Goal: Task Accomplishment & Management: Manage account settings

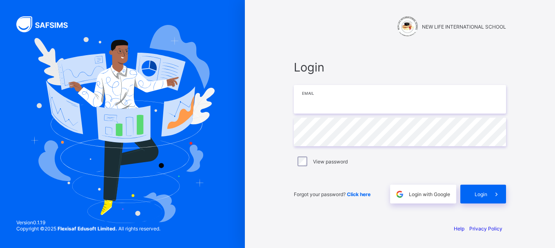
click at [313, 97] on input "email" at bounding box center [400, 99] width 212 height 29
type input "**********"
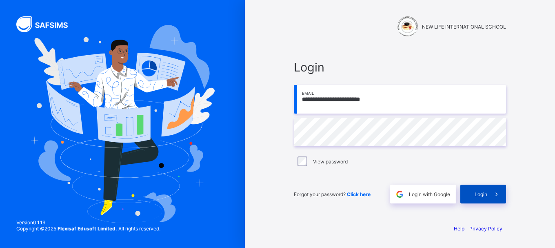
click at [487, 193] on span at bounding box center [496, 193] width 19 height 19
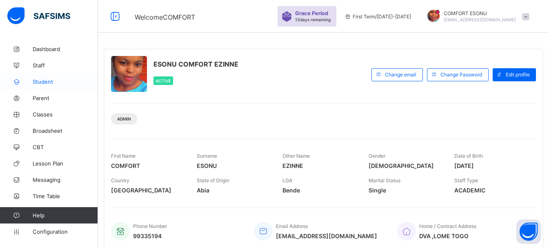
click at [42, 82] on span "Student" at bounding box center [65, 81] width 65 height 7
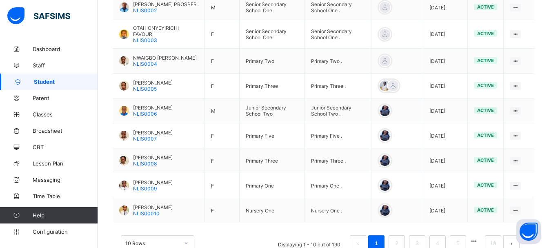
scroll to position [285, 0]
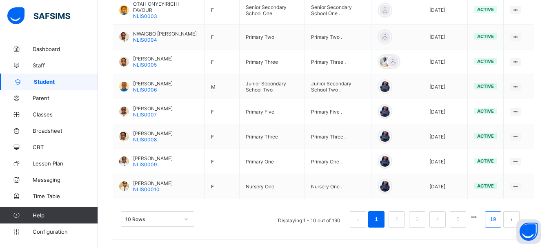
click at [498, 220] on link "19" at bounding box center [493, 219] width 11 height 11
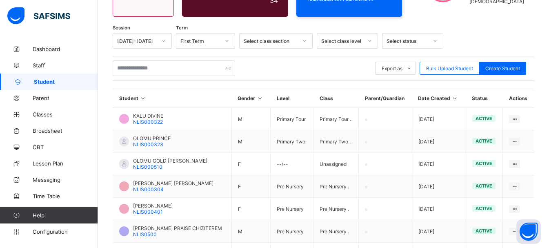
scroll to position [247, 0]
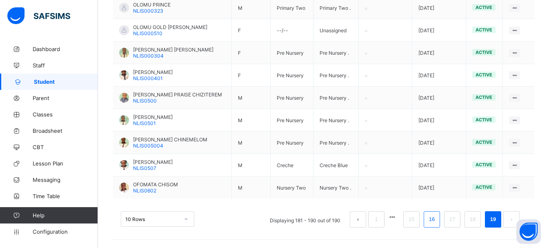
click at [437, 218] on link "16" at bounding box center [432, 219] width 11 height 11
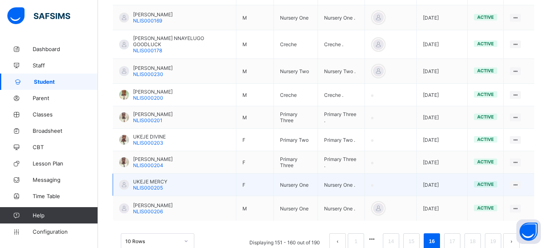
click at [139, 178] on span "UKEJE MERCY" at bounding box center [150, 181] width 34 height 6
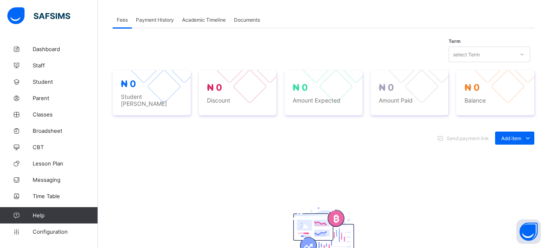
scroll to position [31, 0]
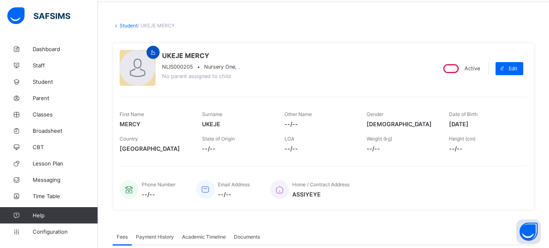
click at [155, 49] on icon at bounding box center [153, 52] width 7 height 6
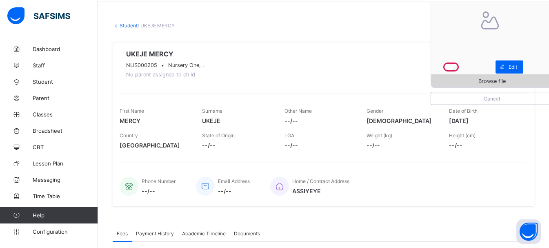
click at [492, 79] on span "Browse file" at bounding box center [491, 81] width 27 height 6
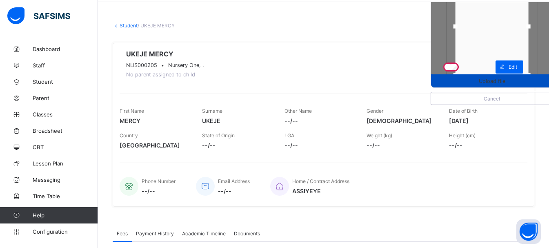
click at [473, 85] on div "Upload file" at bounding box center [492, 80] width 122 height 13
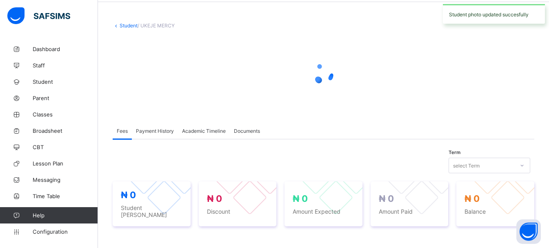
drag, startPoint x: 498, startPoint y: 74, endPoint x: 497, endPoint y: 112, distance: 38.4
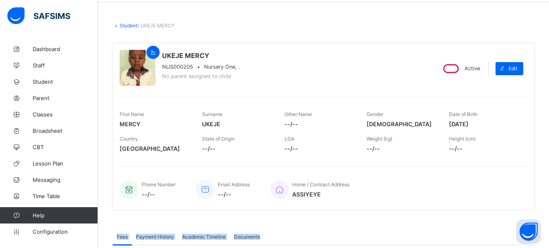
click at [123, 24] on link "Student" at bounding box center [129, 25] width 18 height 6
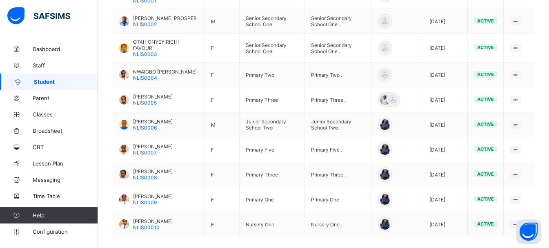
scroll to position [285, 0]
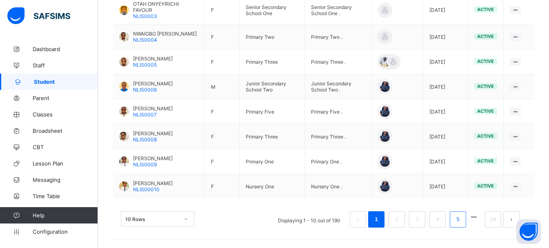
click at [466, 227] on li "5" at bounding box center [458, 219] width 16 height 16
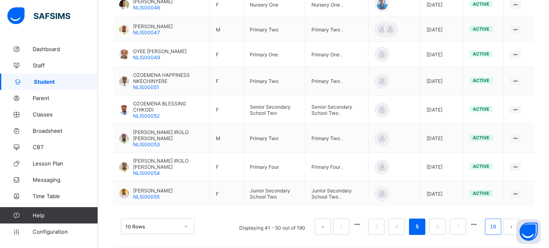
click at [498, 223] on link "19" at bounding box center [493, 226] width 11 height 11
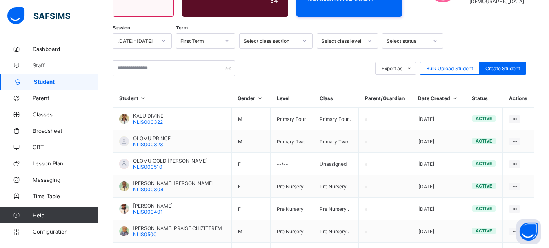
scroll to position [247, 0]
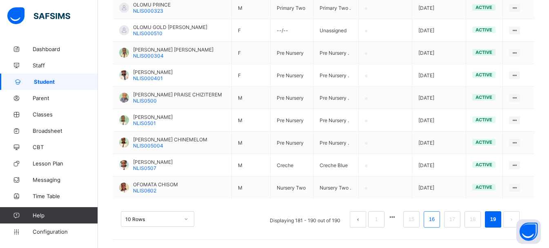
click at [436, 222] on link "16" at bounding box center [432, 219] width 11 height 11
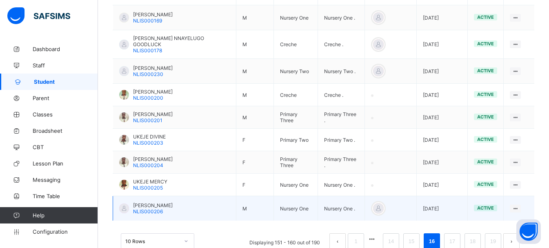
click at [137, 202] on span "[PERSON_NAME]" at bounding box center [153, 205] width 40 height 6
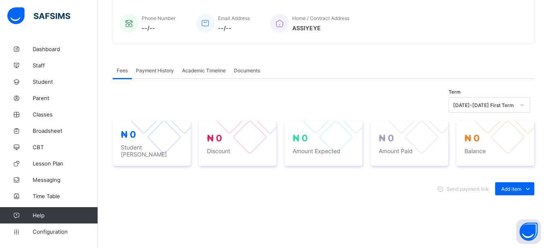
scroll to position [31, 0]
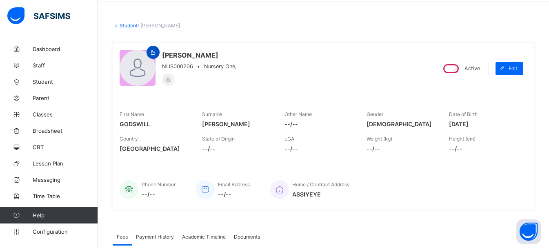
click at [155, 55] on icon at bounding box center [153, 52] width 7 height 6
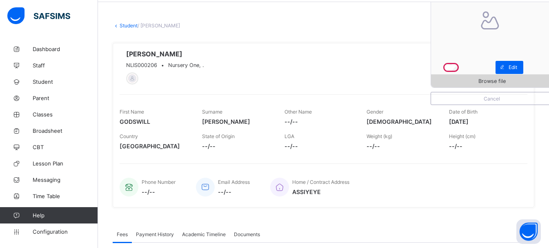
click at [481, 80] on span "Browse file" at bounding box center [492, 81] width 122 height 6
click at [127, 23] on link "Student" at bounding box center [129, 25] width 18 height 6
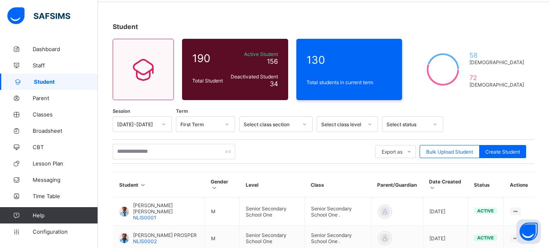
scroll to position [285, 0]
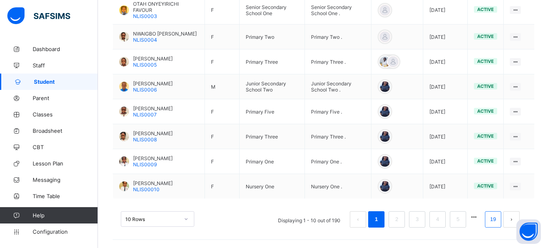
click at [500, 224] on li "19" at bounding box center [493, 219] width 16 height 16
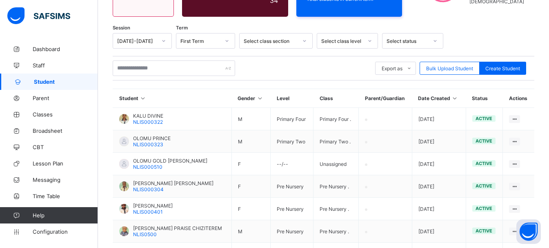
scroll to position [247, 0]
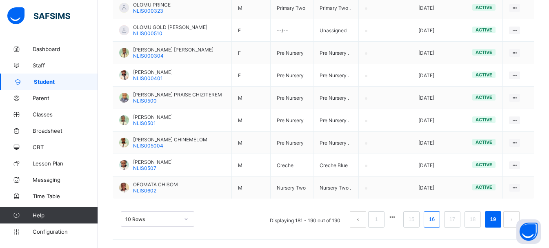
click at [437, 218] on link "16" at bounding box center [432, 219] width 11 height 11
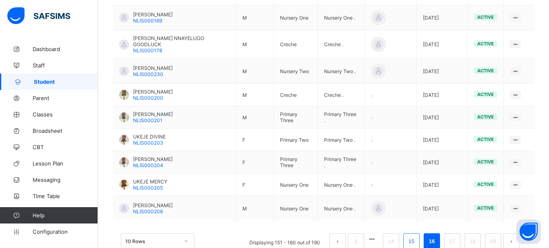
click at [417, 236] on link "15" at bounding box center [411, 241] width 11 height 11
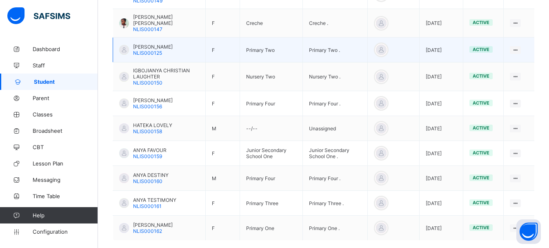
click at [140, 44] on span "[PERSON_NAME]" at bounding box center [153, 47] width 40 height 6
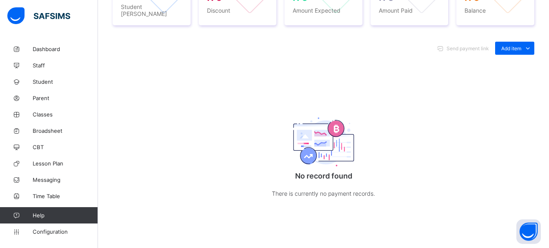
scroll to position [15, 0]
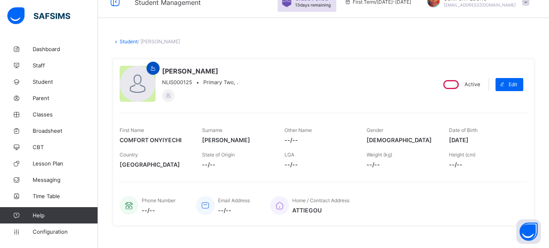
click at [154, 68] on icon at bounding box center [153, 68] width 7 height 6
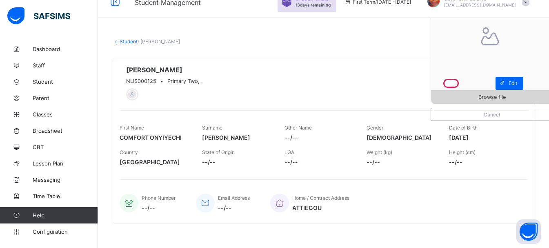
click at [482, 100] on div "Browse file" at bounding box center [492, 96] width 122 height 13
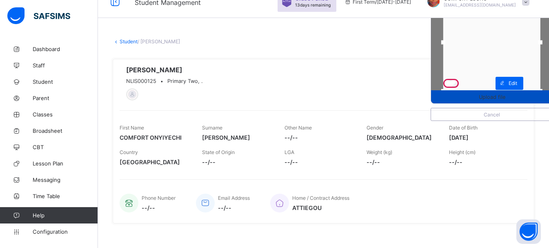
click at [471, 97] on span "Upload file" at bounding box center [492, 97] width 122 height 6
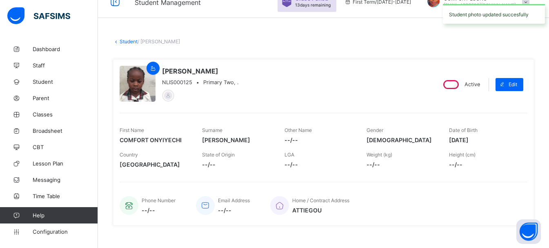
click at [121, 41] on link "Student" at bounding box center [129, 41] width 18 height 6
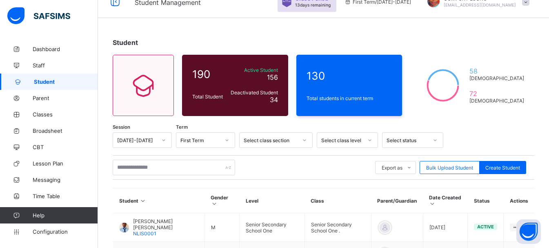
scroll to position [285, 0]
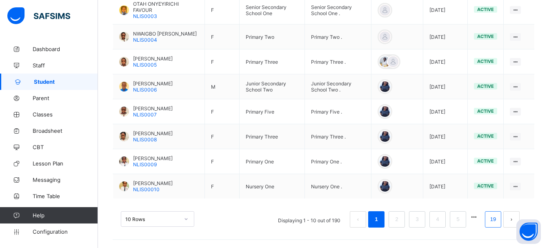
click at [498, 222] on link "19" at bounding box center [493, 219] width 11 height 11
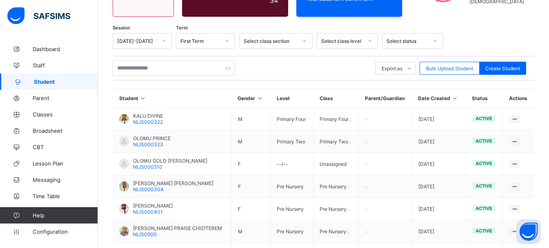
scroll to position [247, 0]
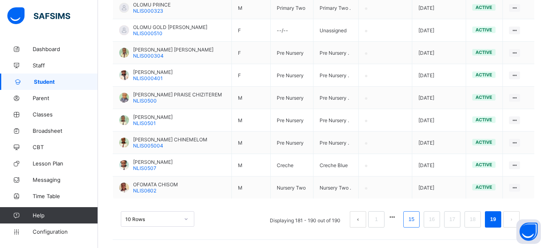
click at [417, 224] on link "15" at bounding box center [411, 219] width 11 height 11
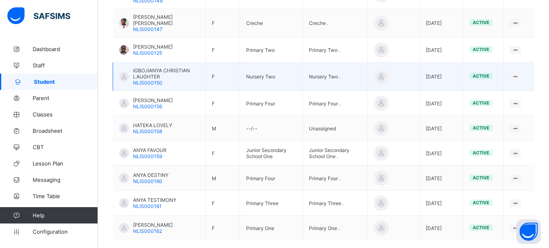
click at [137, 70] on span "IGBOJIANYA CHRISTIAN LAUGHTER" at bounding box center [166, 73] width 66 height 12
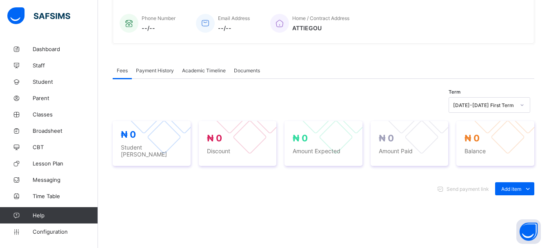
scroll to position [15, 0]
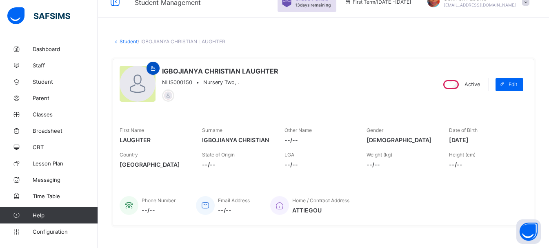
click at [150, 69] on icon at bounding box center [153, 68] width 7 height 6
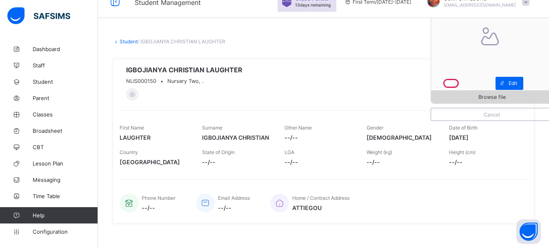
click at [493, 98] on span "Browse file" at bounding box center [491, 97] width 27 height 6
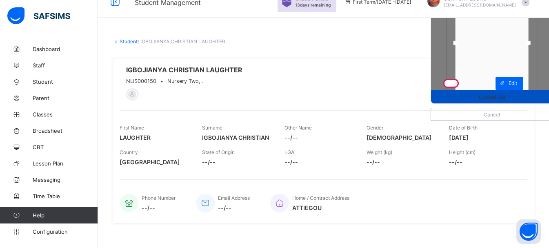
drag, startPoint x: 495, startPoint y: 86, endPoint x: 499, endPoint y: 101, distance: 15.1
click at [499, 101] on div "Upload file" at bounding box center [492, 42] width 122 height 122
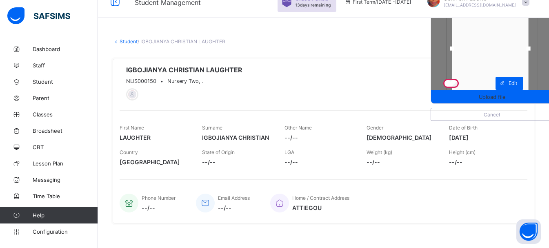
drag, startPoint x: 462, startPoint y: 50, endPoint x: 436, endPoint y: 60, distance: 28.0
click at [436, 60] on div "Upload file Cancel IGBOJIANYA CHRISTIAN LAUGHTER NLIS000150 • Nursery Two, . Ac…" at bounding box center [324, 141] width 422 height 164
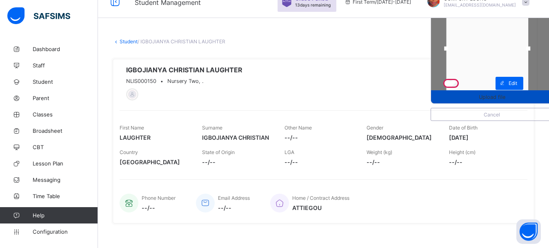
click at [496, 97] on span "Upload file" at bounding box center [492, 97] width 27 height 6
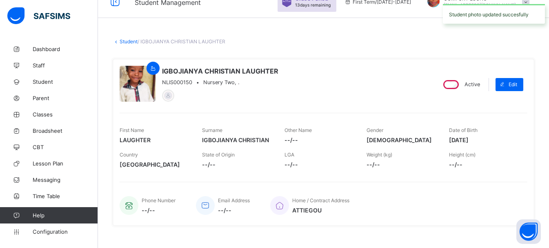
click at [128, 41] on link "Student" at bounding box center [129, 41] width 18 height 6
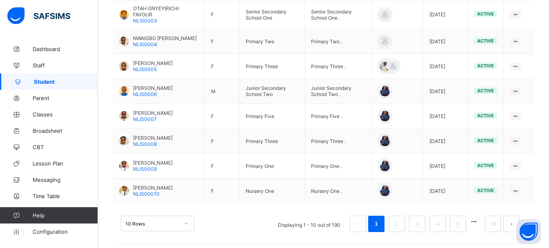
scroll to position [285, 0]
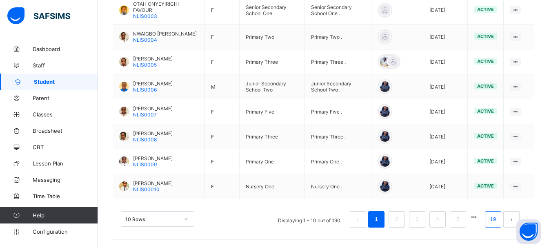
click at [498, 217] on link "19" at bounding box center [493, 219] width 11 height 11
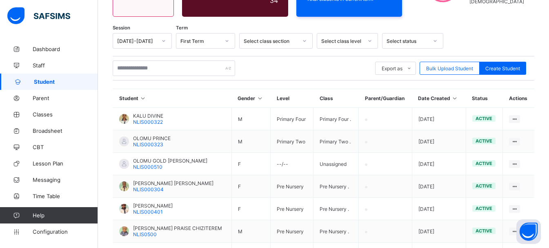
scroll to position [247, 0]
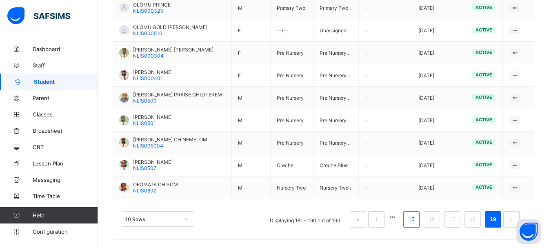
click at [417, 224] on li "15" at bounding box center [411, 219] width 16 height 16
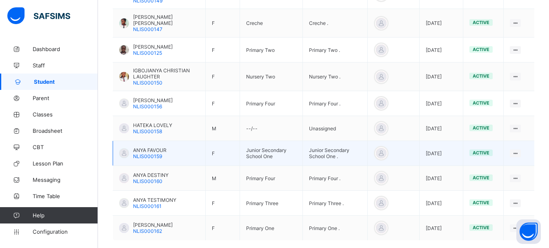
click at [144, 153] on span "NLIS000159" at bounding box center [147, 156] width 29 height 6
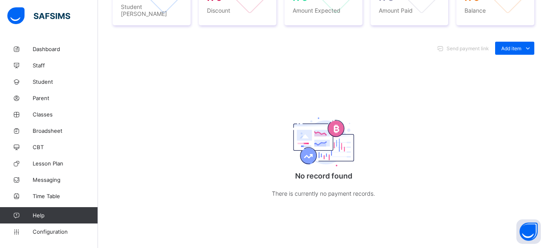
scroll to position [15, 0]
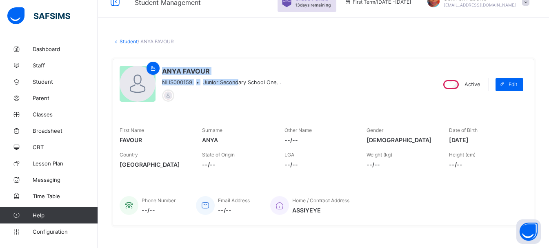
drag, startPoint x: 234, startPoint y: 82, endPoint x: 153, endPoint y: 76, distance: 81.1
click at [153, 76] on div "ANYA FAVOUR NLIS000159 • Junior Secondary School One, ." at bounding box center [274, 84] width 309 height 37
click at [153, 76] on div at bounding box center [138, 84] width 36 height 36
click at [152, 66] on icon at bounding box center [153, 68] width 7 height 6
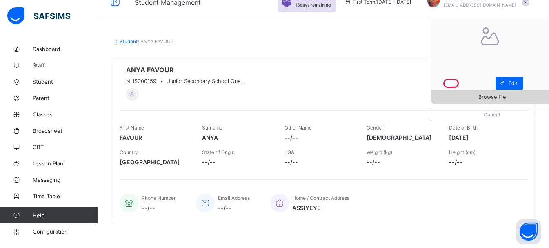
click at [493, 96] on span "Browse file" at bounding box center [491, 97] width 27 height 6
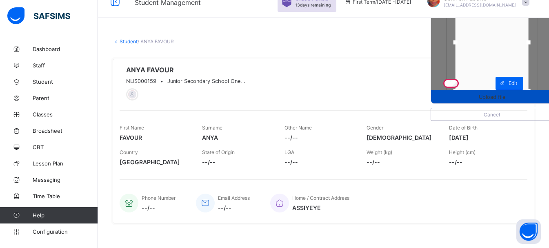
click at [484, 98] on span "Upload file" at bounding box center [492, 97] width 122 height 6
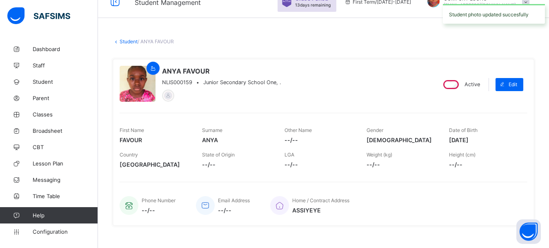
click at [125, 43] on link "Student" at bounding box center [129, 41] width 18 height 6
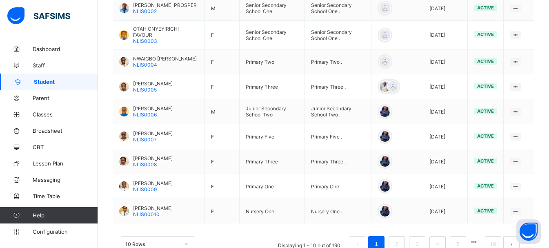
scroll to position [285, 0]
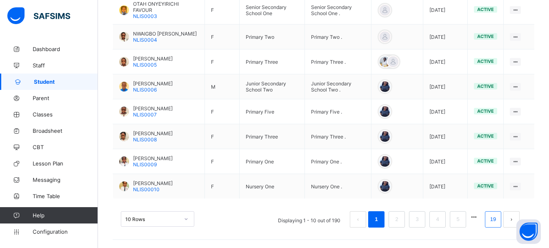
click at [498, 221] on link "19" at bounding box center [493, 219] width 11 height 11
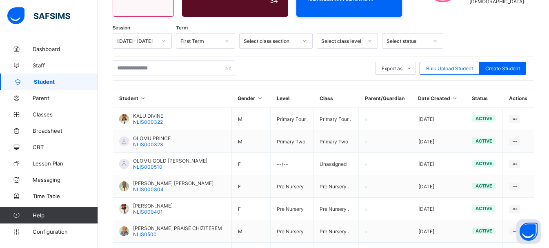
scroll to position [247, 0]
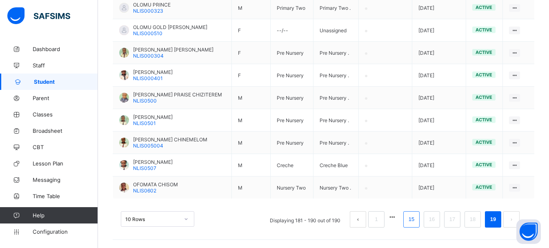
click at [415, 213] on li "15" at bounding box center [411, 219] width 16 height 16
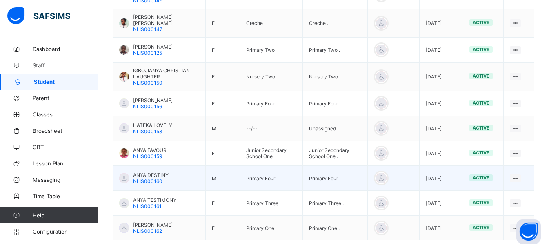
click at [131, 174] on div "ANYA DESTINY NLIS000160" at bounding box center [143, 178] width 49 height 12
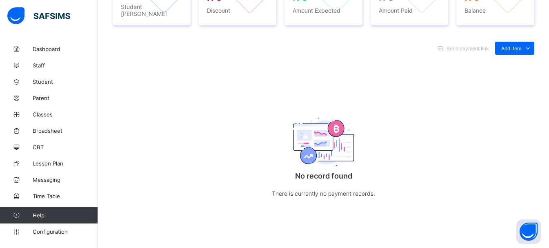
scroll to position [15, 0]
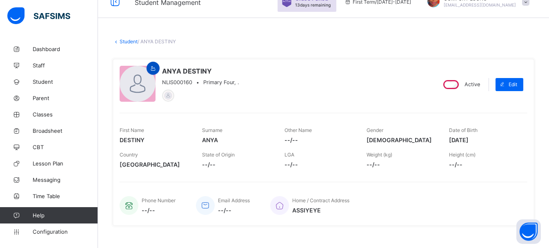
click at [156, 69] on icon at bounding box center [153, 68] width 7 height 6
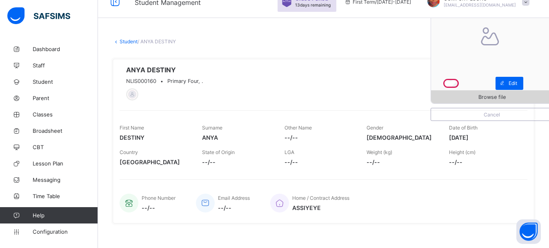
click at [491, 98] on span "Browse file" at bounding box center [491, 97] width 27 height 6
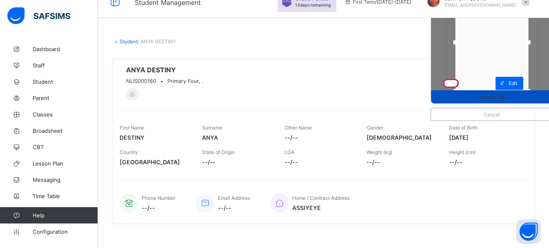
click at [498, 96] on span "Upload file" at bounding box center [492, 97] width 27 height 6
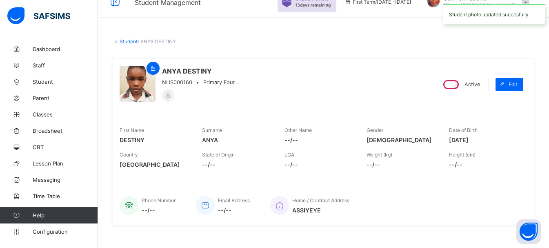
click at [127, 44] on link "Student" at bounding box center [129, 41] width 18 height 6
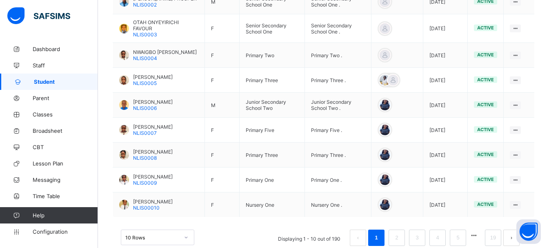
scroll to position [285, 0]
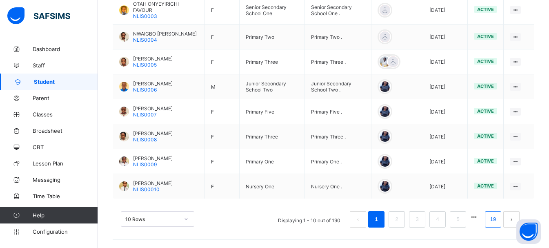
click at [501, 220] on li "19" at bounding box center [493, 219] width 16 height 16
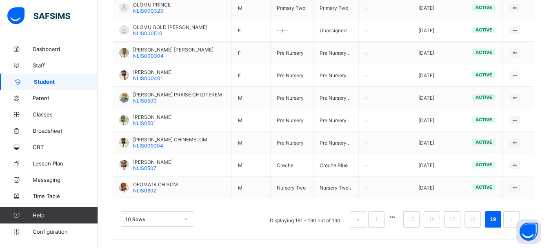
click at [437, 215] on link "16" at bounding box center [432, 219] width 11 height 11
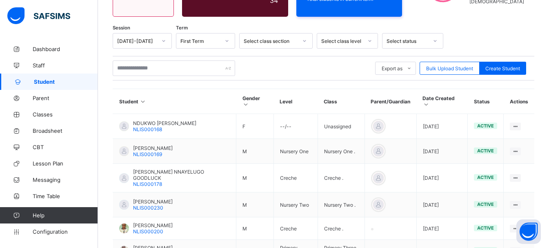
scroll to position [247, 0]
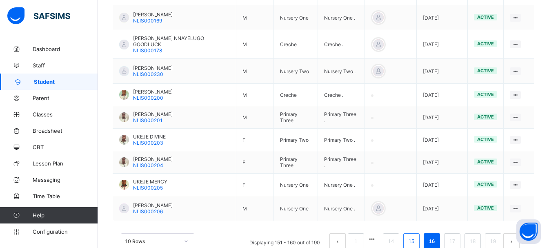
click at [417, 236] on link "15" at bounding box center [411, 241] width 11 height 11
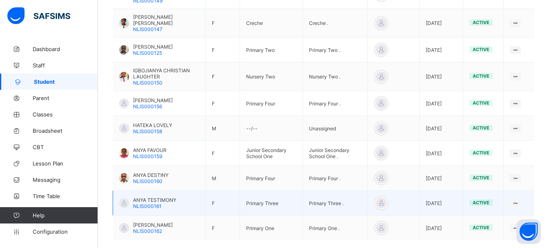
click at [138, 197] on span "ANYA TESTIMONY" at bounding box center [154, 200] width 43 height 6
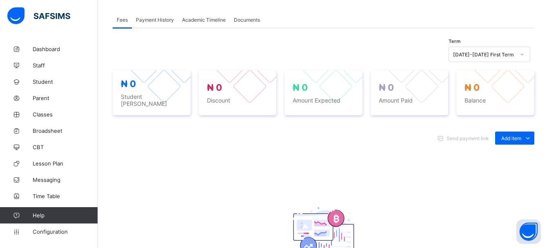
scroll to position [31, 0]
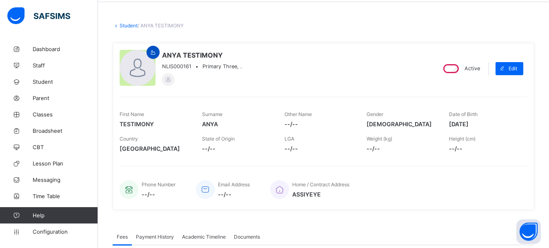
click at [151, 52] on icon at bounding box center [153, 52] width 7 height 6
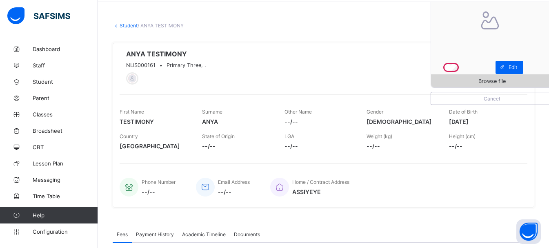
click at [500, 82] on span "Browse file" at bounding box center [491, 81] width 27 height 6
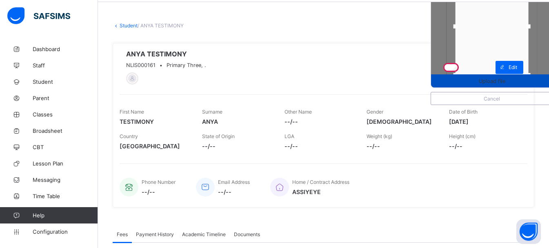
click at [495, 80] on span "Upload file" at bounding box center [492, 81] width 27 height 6
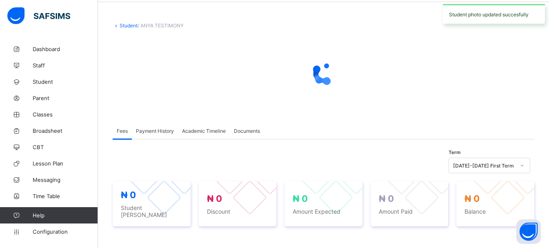
click at [126, 27] on link "Student" at bounding box center [129, 25] width 18 height 6
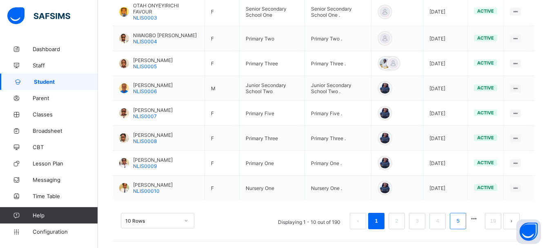
scroll to position [285, 0]
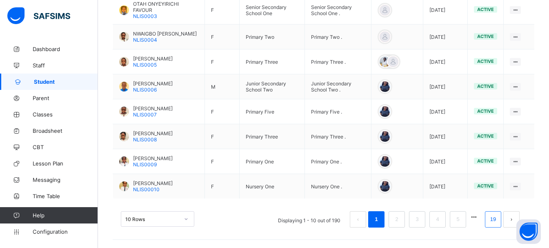
click at [497, 224] on link "19" at bounding box center [493, 219] width 11 height 11
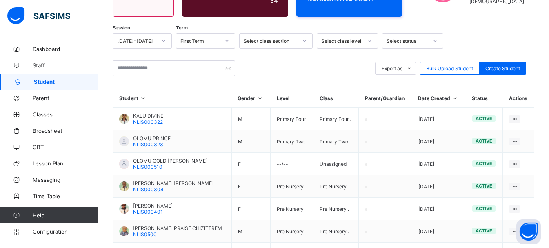
scroll to position [247, 0]
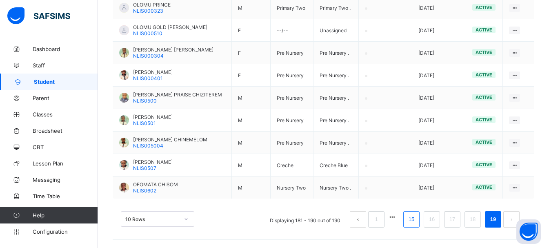
click at [415, 214] on link "15" at bounding box center [411, 219] width 11 height 11
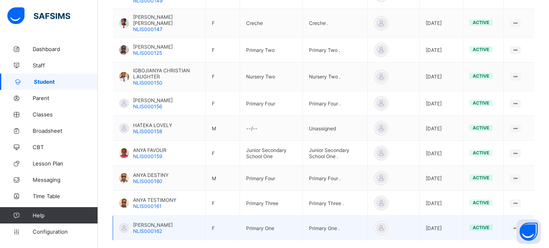
click at [147, 222] on span "[PERSON_NAME]" at bounding box center [153, 225] width 40 height 6
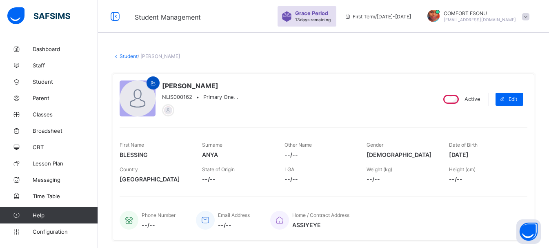
click at [155, 82] on icon at bounding box center [153, 83] width 7 height 6
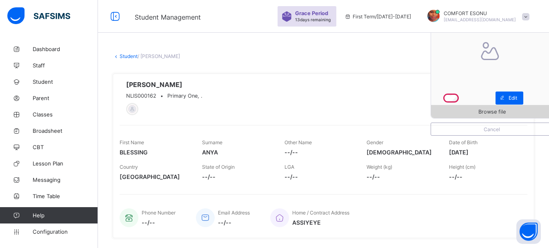
click at [493, 109] on span "Browse file" at bounding box center [491, 112] width 27 height 6
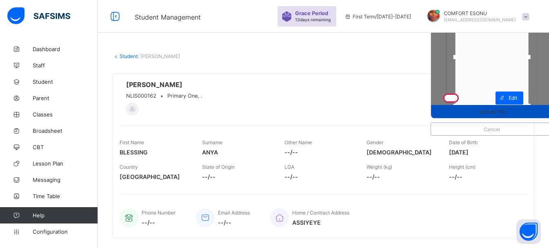
click at [483, 112] on span "Upload file" at bounding box center [492, 112] width 122 height 6
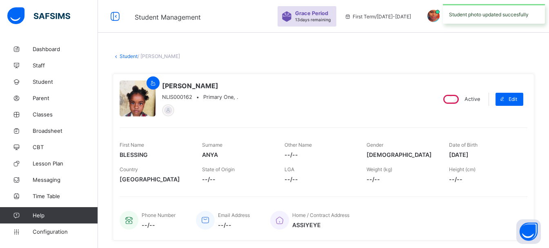
click at [129, 55] on link "Student" at bounding box center [129, 56] width 18 height 6
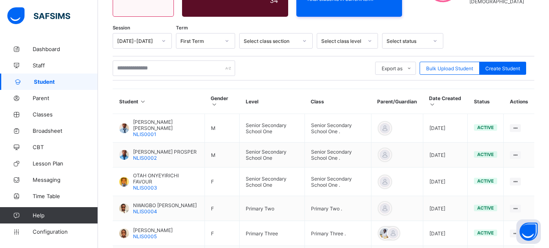
scroll to position [285, 0]
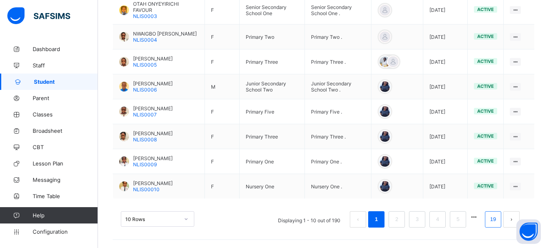
click at [498, 221] on link "19" at bounding box center [493, 219] width 11 height 11
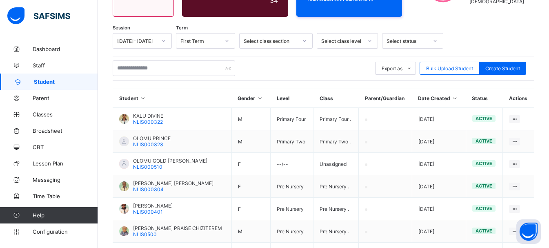
scroll to position [247, 0]
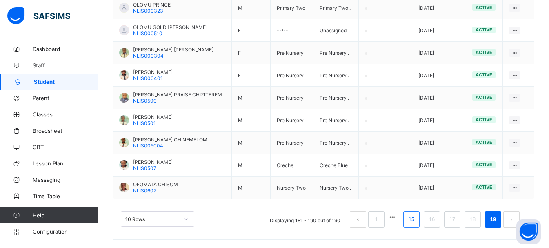
click at [416, 220] on link "15" at bounding box center [411, 219] width 11 height 11
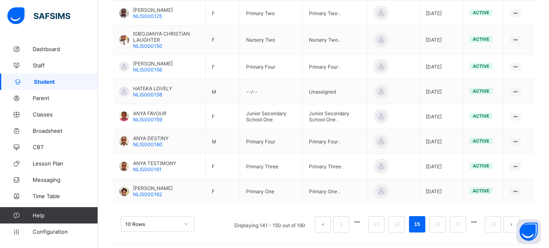
scroll to position [285, 0]
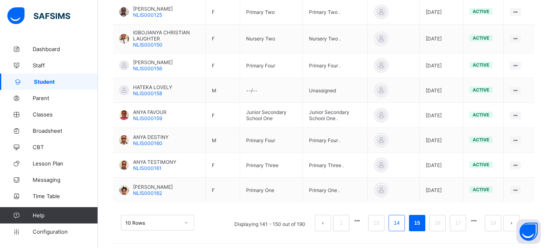
click at [402, 220] on link "14" at bounding box center [396, 223] width 11 height 11
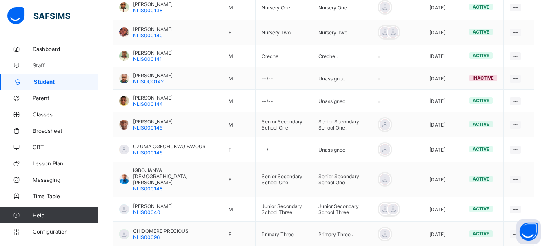
scroll to position [216, 0]
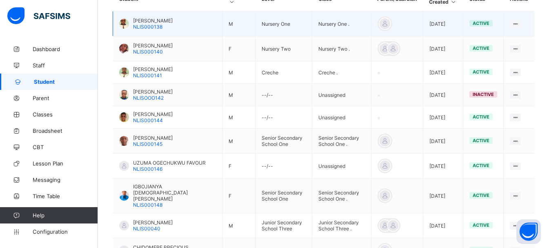
click at [140, 24] on span "NLIS000138" at bounding box center [147, 27] width 29 height 6
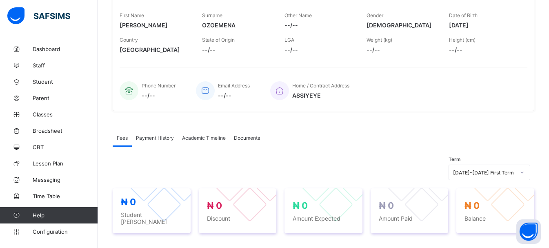
scroll to position [26, 0]
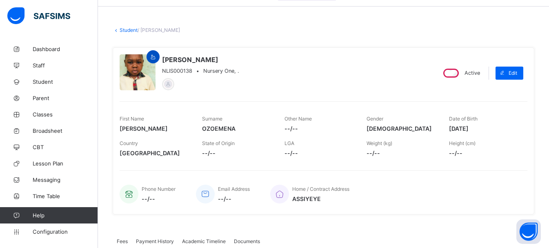
click at [152, 54] on icon at bounding box center [153, 57] width 7 height 6
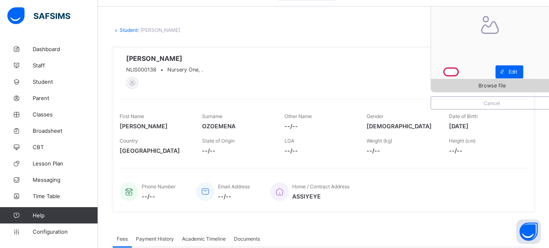
click at [481, 88] on span "Browse file" at bounding box center [492, 85] width 122 height 6
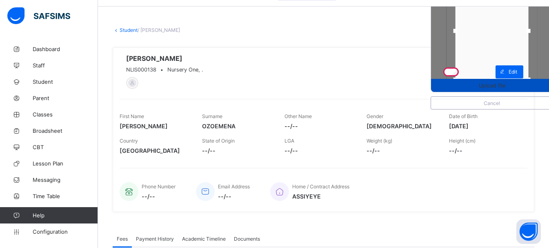
click at [489, 89] on div "Upload file" at bounding box center [492, 85] width 122 height 13
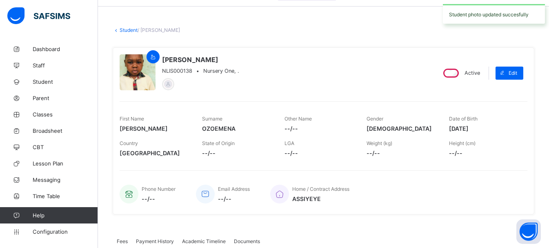
click at [131, 31] on link "Student" at bounding box center [129, 30] width 18 height 6
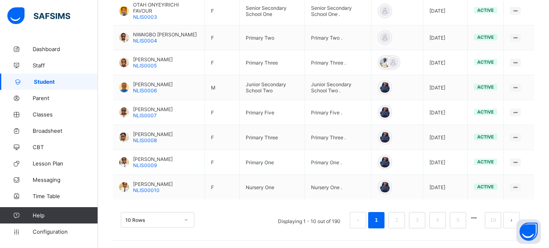
scroll to position [285, 0]
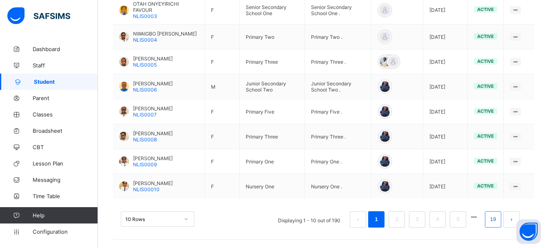
click at [498, 222] on link "19" at bounding box center [493, 219] width 11 height 11
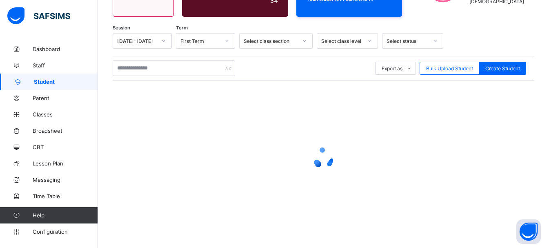
scroll to position [247, 0]
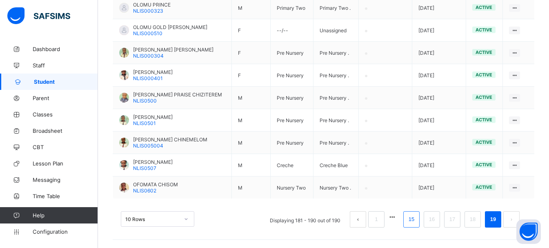
click at [417, 220] on link "15" at bounding box center [411, 219] width 11 height 11
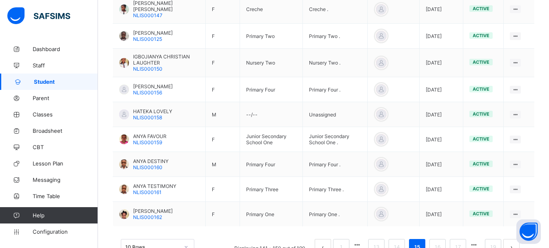
scroll to position [285, 0]
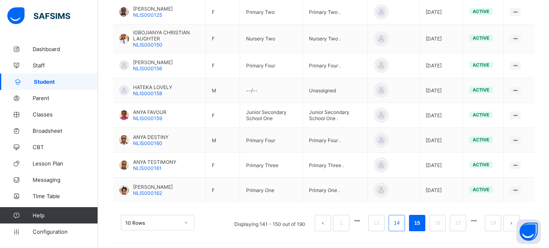
click at [402, 223] on link "14" at bounding box center [396, 223] width 11 height 11
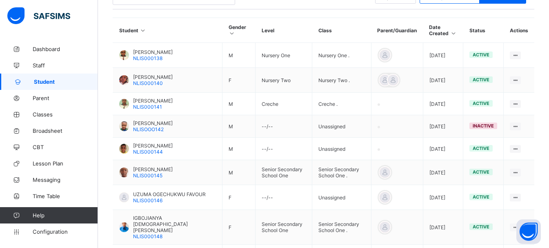
scroll to position [223, 0]
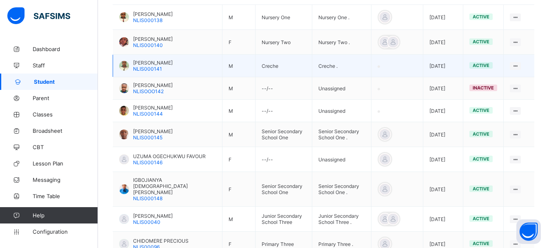
click at [143, 66] on span "[PERSON_NAME]" at bounding box center [153, 63] width 40 height 6
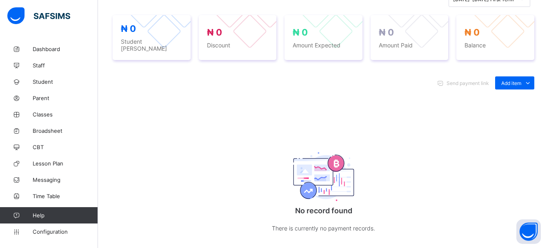
scroll to position [26, 0]
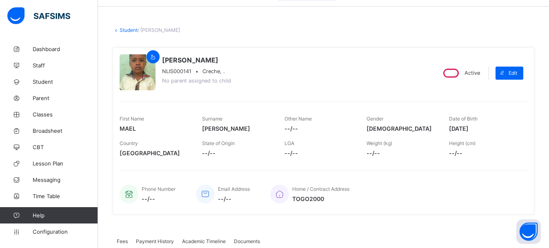
click at [154, 56] on icon at bounding box center [153, 57] width 7 height 6
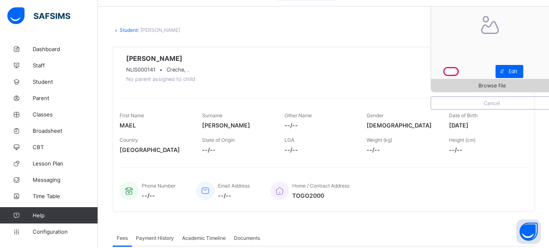
click at [497, 84] on span "Browse file" at bounding box center [491, 85] width 27 height 6
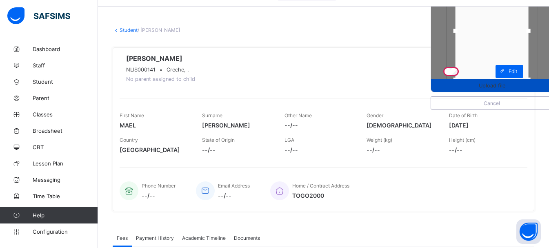
click at [496, 85] on span "Upload file" at bounding box center [492, 85] width 27 height 6
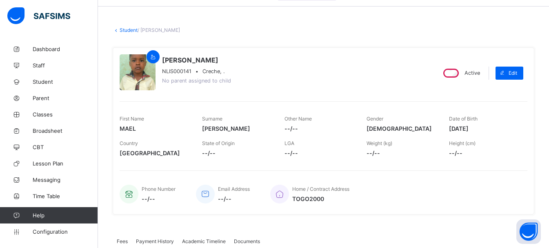
click at [123, 28] on link "Student" at bounding box center [129, 30] width 18 height 6
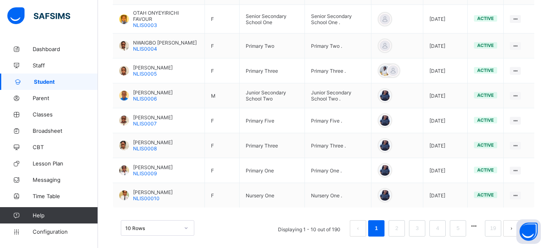
scroll to position [285, 0]
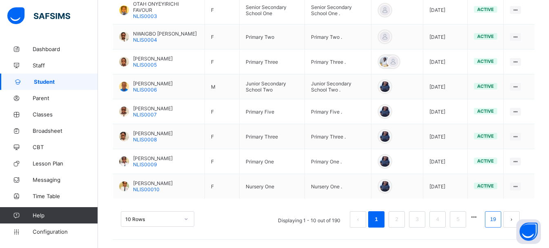
click at [498, 219] on link "19" at bounding box center [493, 219] width 11 height 11
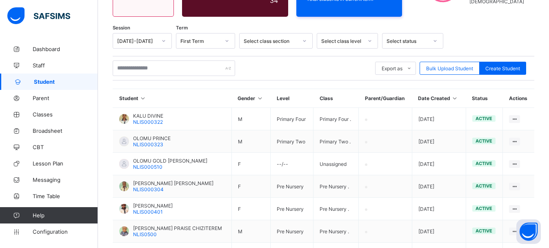
scroll to position [247, 0]
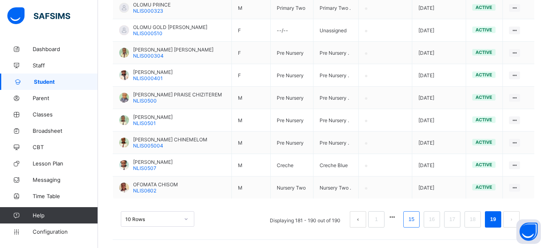
click at [415, 221] on link "15" at bounding box center [411, 219] width 11 height 11
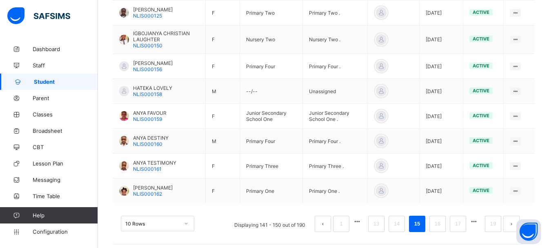
scroll to position [285, 0]
click at [402, 218] on link "14" at bounding box center [396, 223] width 11 height 11
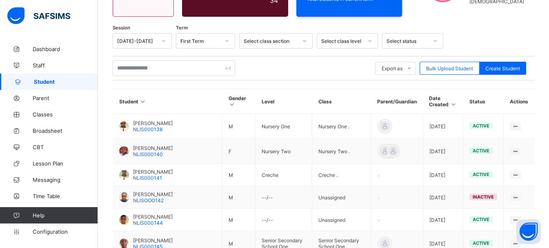
scroll to position [282, 0]
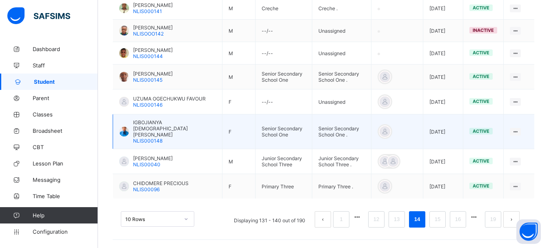
click at [140, 136] on span "IGBOJIANYA [DEMOGRAPHIC_DATA][PERSON_NAME]" at bounding box center [174, 128] width 83 height 18
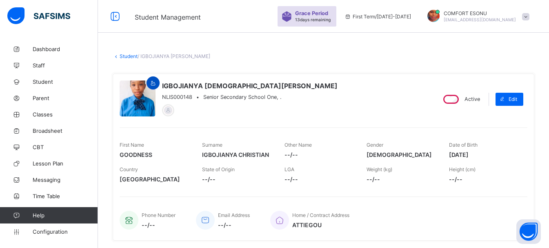
click at [153, 82] on icon at bounding box center [153, 83] width 7 height 6
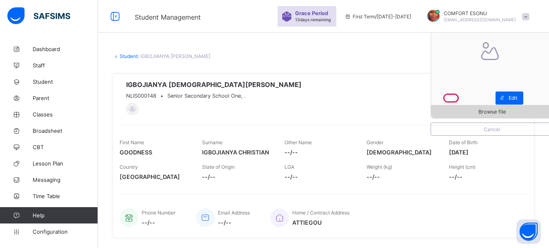
click at [478, 112] on span "Browse file" at bounding box center [492, 112] width 122 height 6
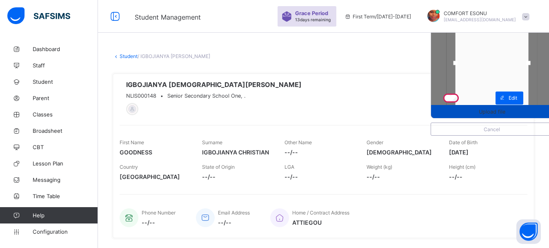
drag, startPoint x: 497, startPoint y: 104, endPoint x: 499, endPoint y: 118, distance: 13.6
click at [499, 118] on div "Upload file" at bounding box center [492, 57] width 122 height 122
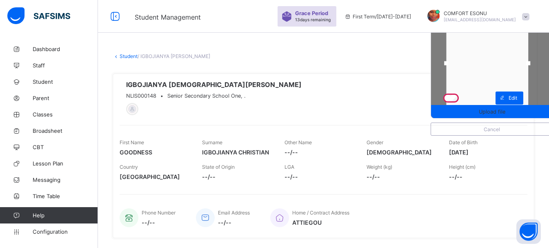
drag, startPoint x: 460, startPoint y: 63, endPoint x: 443, endPoint y: 65, distance: 16.8
click at [443, 65] on div at bounding box center [492, 57] width 122 height 122
drag, startPoint x: 533, startPoint y: 63, endPoint x: 555, endPoint y: 63, distance: 21.2
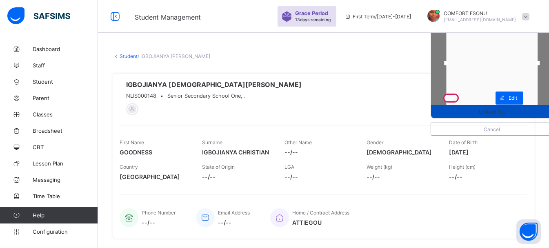
click at [515, 113] on span "Upload file" at bounding box center [492, 112] width 122 height 6
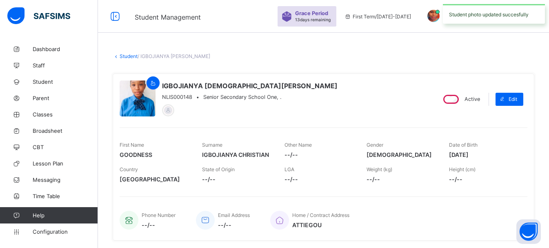
click at [123, 56] on link "Student" at bounding box center [129, 56] width 18 height 6
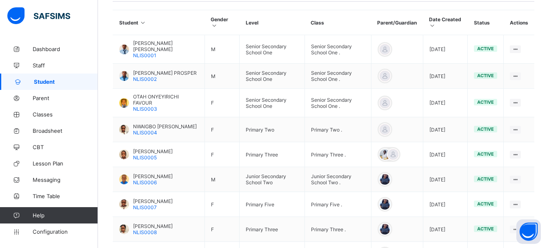
scroll to position [285, 0]
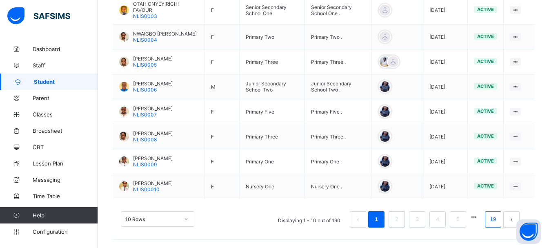
click at [498, 220] on link "19" at bounding box center [493, 219] width 11 height 11
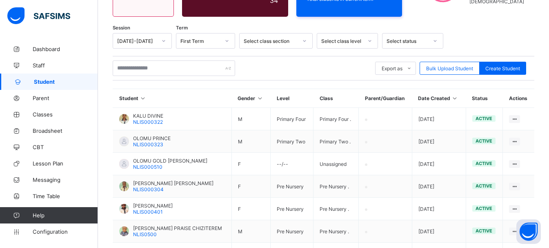
scroll to position [247, 0]
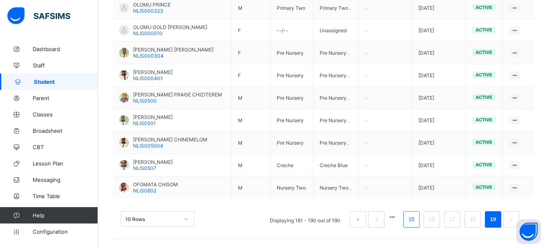
click at [416, 224] on link "15" at bounding box center [411, 219] width 11 height 11
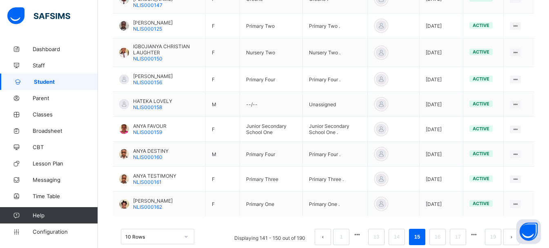
scroll to position [285, 0]
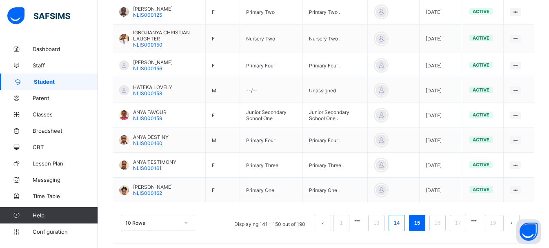
click at [401, 218] on link "14" at bounding box center [396, 223] width 11 height 11
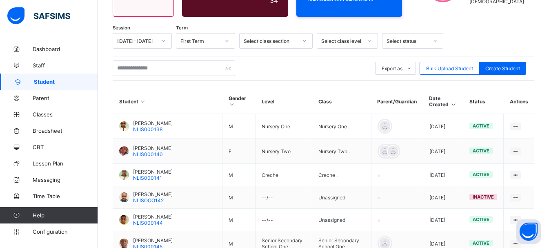
scroll to position [282, 0]
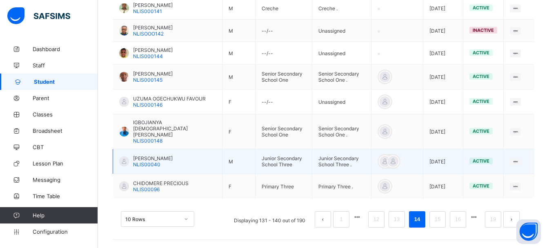
click at [135, 158] on span "[PERSON_NAME]" at bounding box center [153, 158] width 40 height 6
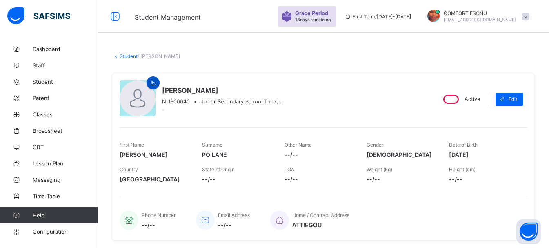
click at [153, 80] on icon at bounding box center [153, 83] width 7 height 6
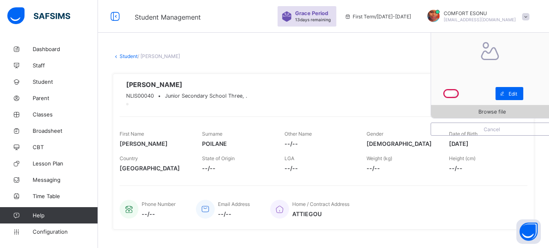
click at [460, 112] on span "Browse file" at bounding box center [492, 112] width 122 height 6
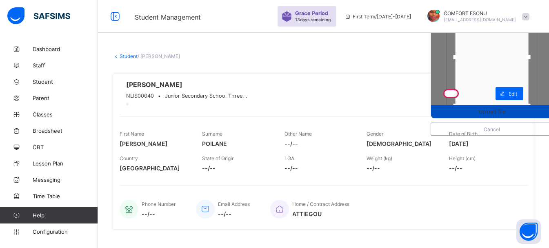
click at [518, 105] on div "Upload file" at bounding box center [492, 111] width 122 height 13
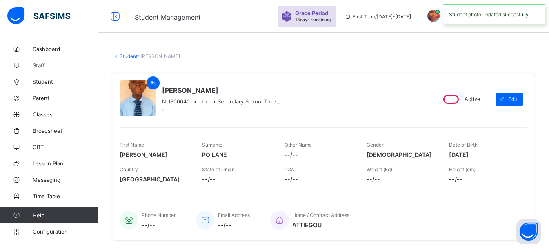
click at [130, 58] on link "Student" at bounding box center [129, 56] width 18 height 6
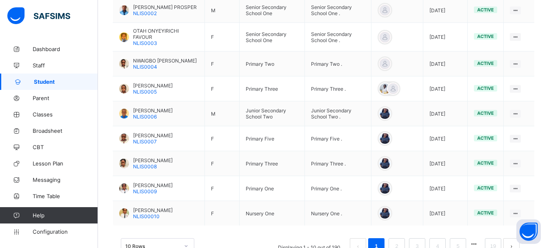
scroll to position [285, 0]
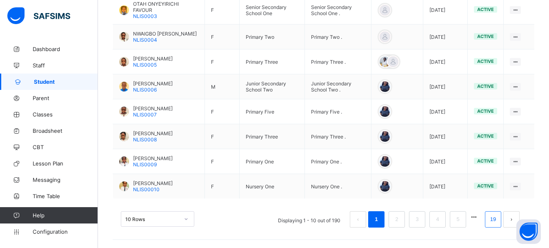
click at [498, 224] on link "19" at bounding box center [493, 219] width 11 height 11
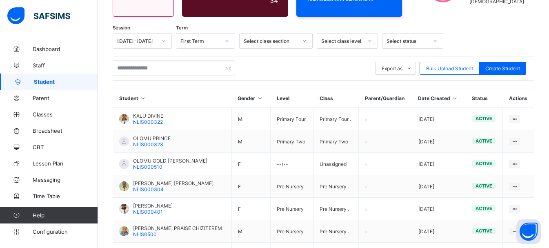
scroll to position [247, 0]
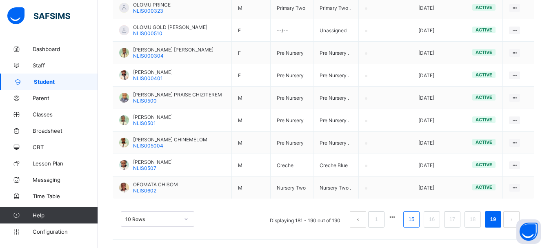
click at [416, 219] on link "15" at bounding box center [411, 219] width 11 height 11
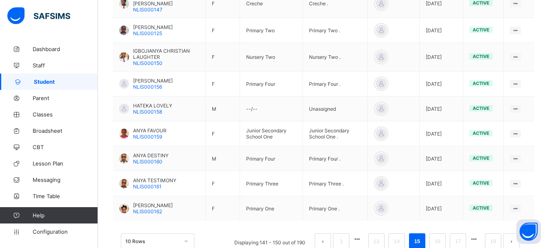
scroll to position [285, 0]
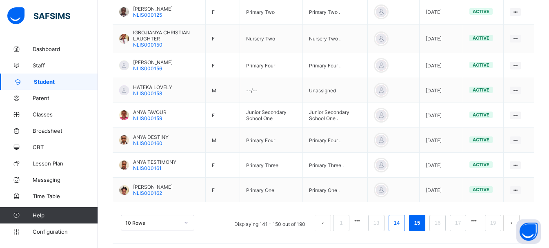
click at [402, 222] on link "14" at bounding box center [396, 223] width 11 height 11
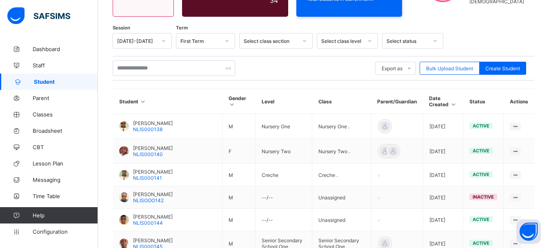
scroll to position [282, 0]
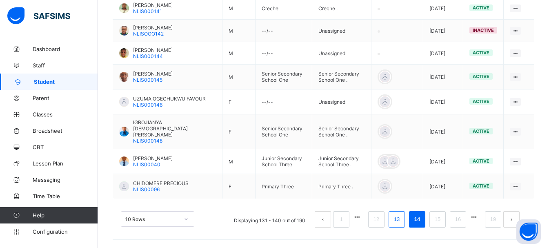
click at [402, 215] on link "13" at bounding box center [396, 219] width 11 height 11
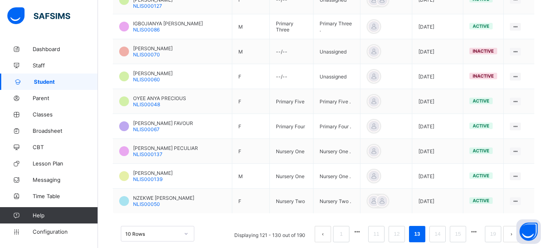
scroll to position [272, 0]
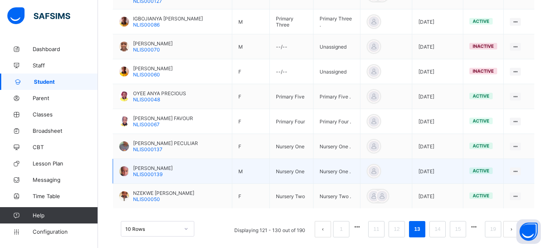
click at [140, 165] on span "[PERSON_NAME]" at bounding box center [153, 168] width 40 height 6
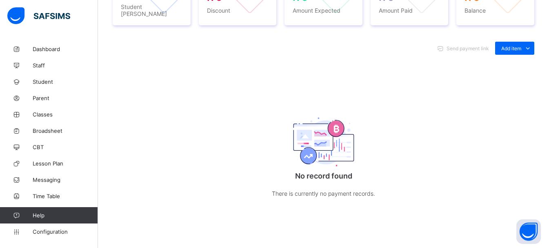
scroll to position [15, 0]
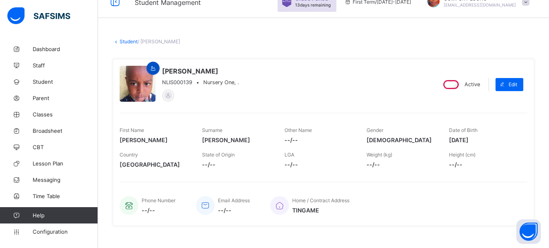
click at [152, 64] on div at bounding box center [153, 68] width 13 height 13
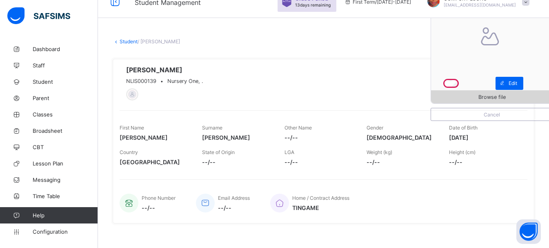
click at [476, 99] on span "Browse file" at bounding box center [492, 97] width 122 height 6
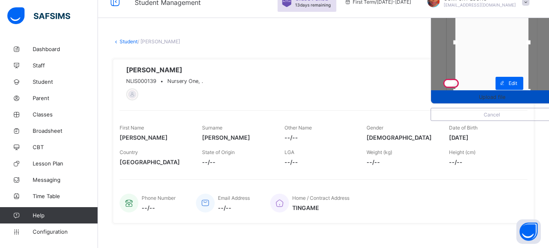
click at [487, 96] on span "Upload file" at bounding box center [492, 97] width 27 height 6
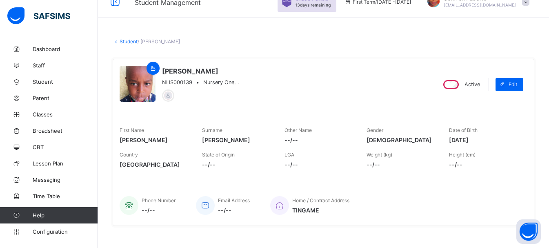
click at [128, 43] on link "Student" at bounding box center [129, 41] width 18 height 6
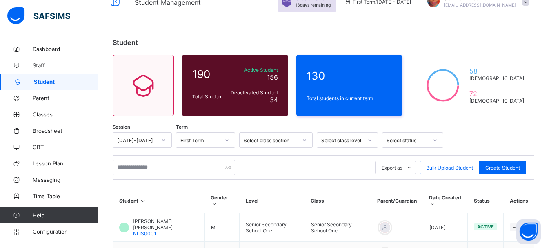
scroll to position [285, 0]
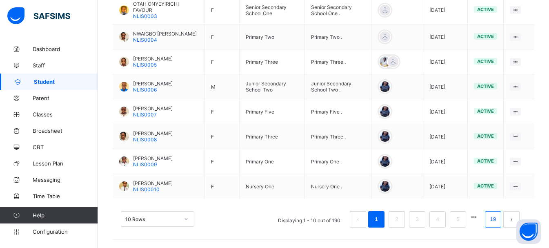
click at [497, 217] on link "19" at bounding box center [493, 219] width 11 height 11
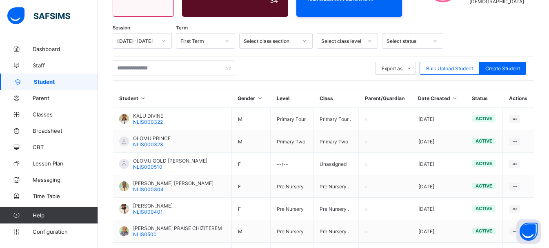
scroll to position [247, 0]
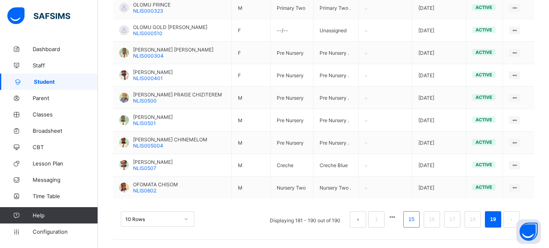
click at [417, 223] on link "15" at bounding box center [411, 219] width 11 height 11
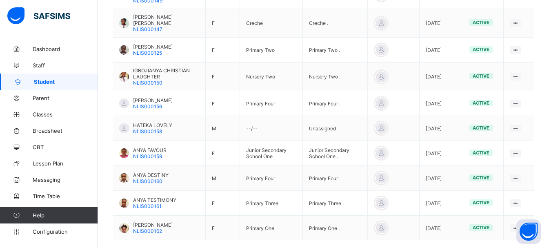
scroll to position [285, 0]
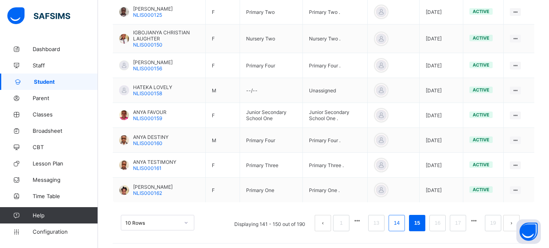
click at [402, 218] on link "14" at bounding box center [396, 223] width 11 height 11
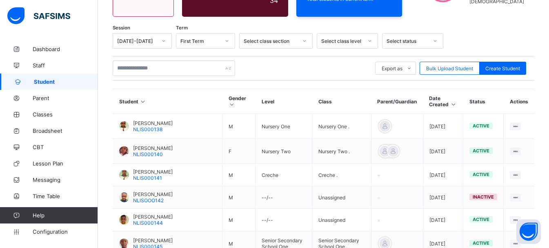
scroll to position [282, 0]
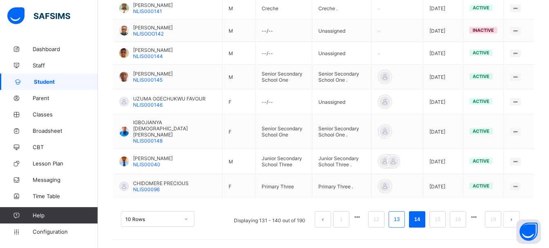
click at [402, 222] on link "13" at bounding box center [396, 219] width 11 height 11
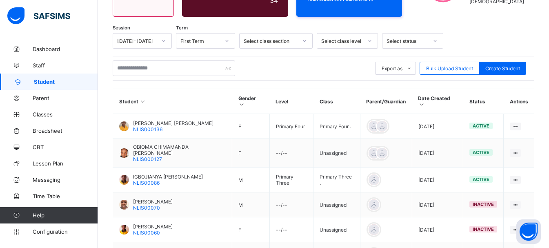
scroll to position [272, 0]
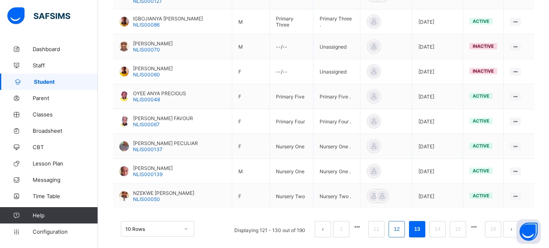
click at [402, 224] on link "12" at bounding box center [396, 229] width 11 height 11
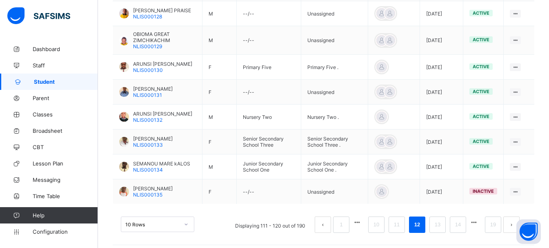
scroll to position [287, 0]
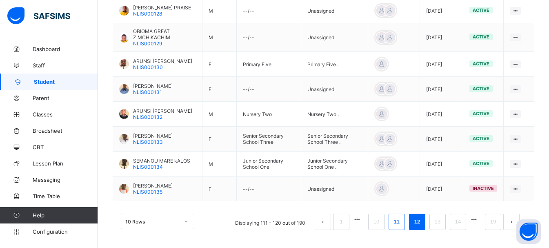
click at [402, 219] on link "11" at bounding box center [396, 221] width 11 height 11
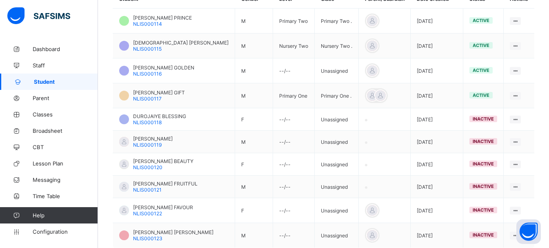
scroll to position [262, 0]
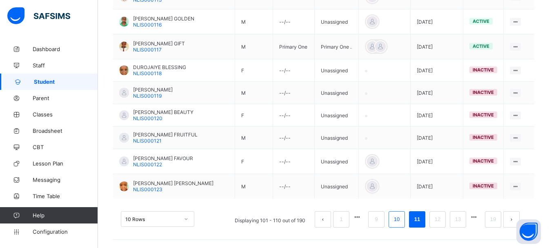
click at [402, 221] on link "10" at bounding box center [396, 219] width 11 height 11
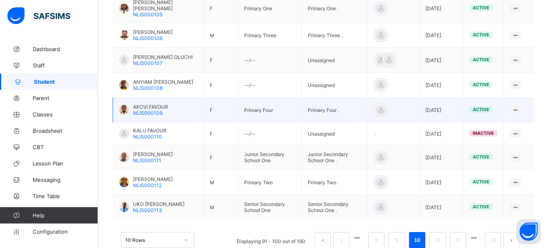
click at [144, 109] on span "AKOVI FAVOUR" at bounding box center [150, 107] width 35 height 6
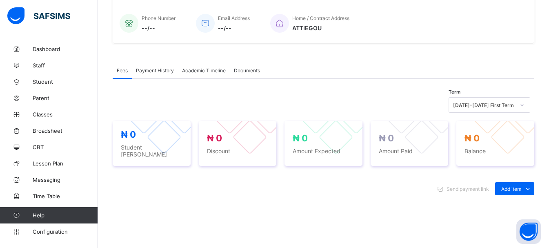
scroll to position [45, 0]
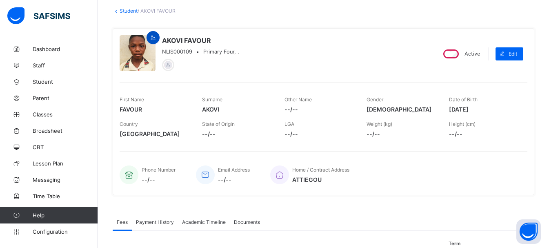
click at [153, 42] on div at bounding box center [153, 37] width 13 height 13
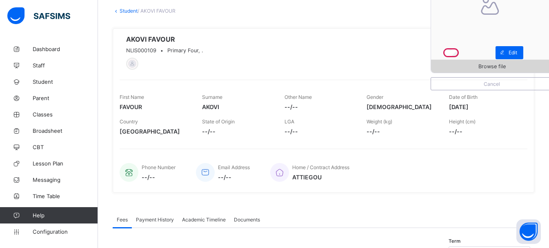
click at [500, 67] on span "Browse file" at bounding box center [491, 66] width 27 height 6
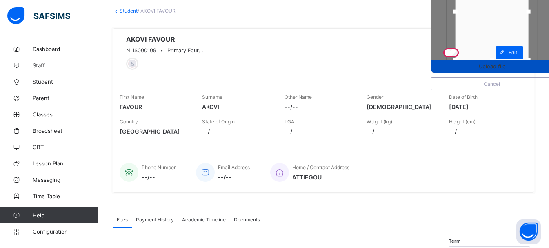
click at [524, 65] on span "Upload file" at bounding box center [492, 66] width 122 height 6
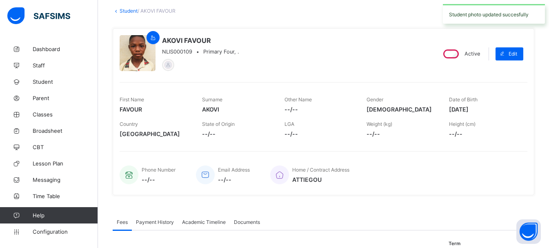
click at [130, 12] on link "Student" at bounding box center [129, 11] width 18 height 6
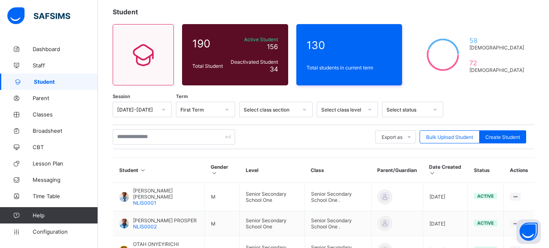
scroll to position [285, 0]
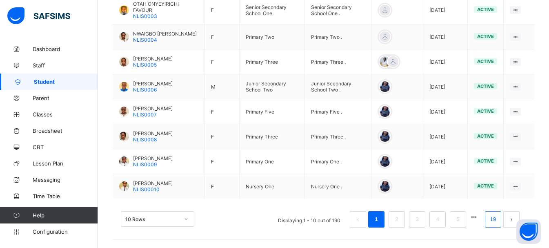
click at [498, 218] on link "19" at bounding box center [493, 219] width 11 height 11
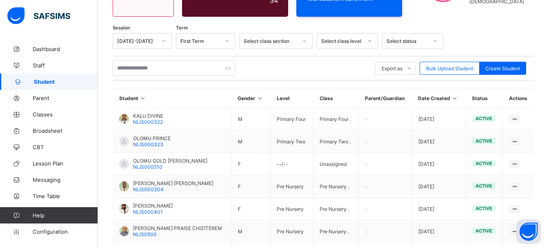
scroll to position [247, 0]
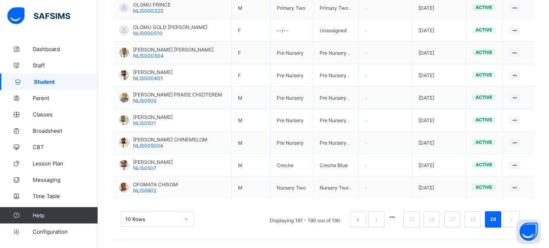
click at [398, 218] on button "button" at bounding box center [392, 216] width 11 height 7
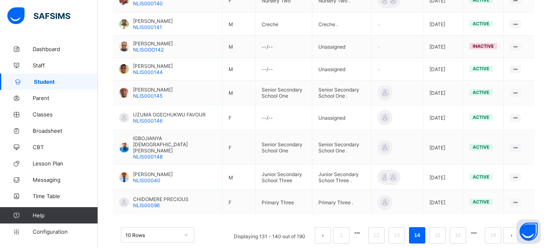
scroll to position [282, 0]
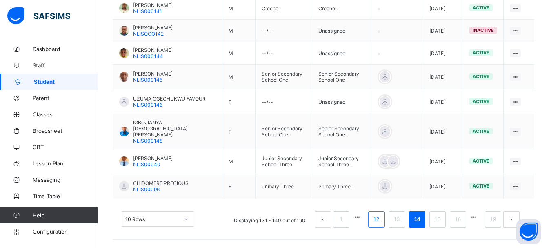
click at [382, 220] on link "12" at bounding box center [376, 219] width 11 height 11
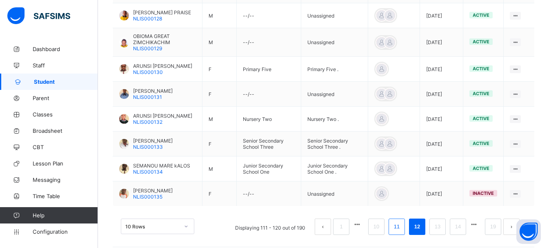
click at [398, 224] on link "11" at bounding box center [396, 226] width 11 height 11
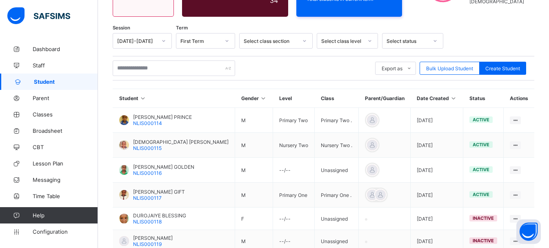
scroll to position [262, 0]
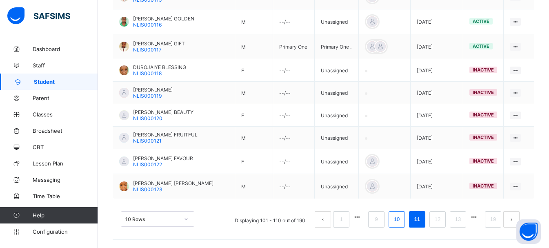
click at [402, 218] on link "10" at bounding box center [396, 219] width 11 height 11
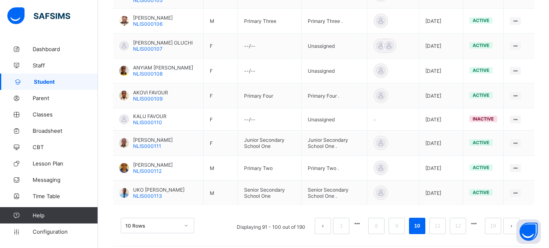
scroll to position [278, 0]
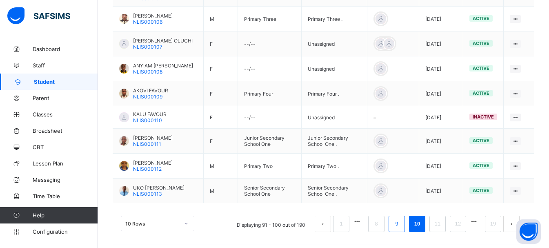
click at [400, 224] on link "9" at bounding box center [397, 223] width 8 height 11
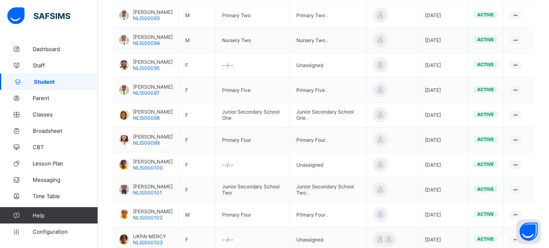
scroll to position [285, 0]
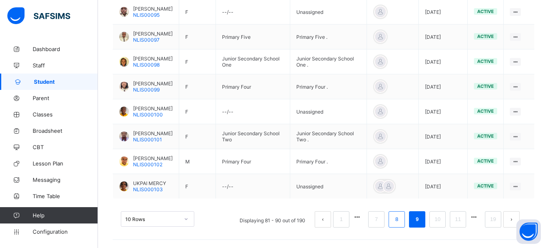
click at [400, 215] on link "8" at bounding box center [397, 219] width 8 height 11
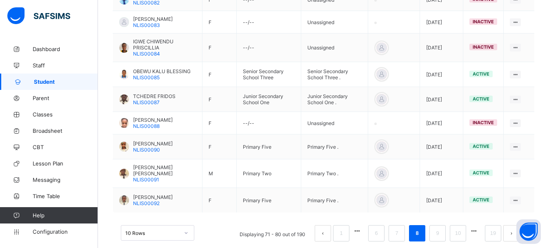
scroll to position [282, 0]
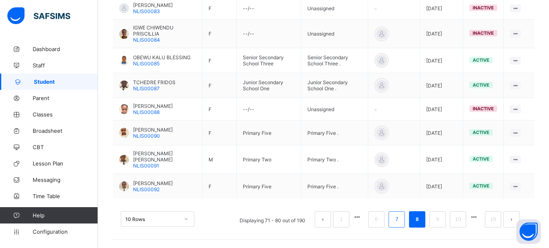
click at [400, 221] on link "7" at bounding box center [397, 219] width 8 height 11
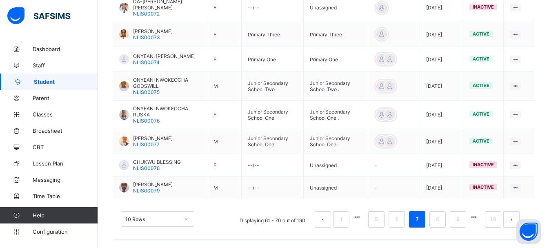
scroll to position [291, 0]
click at [400, 222] on link "6" at bounding box center [397, 219] width 8 height 11
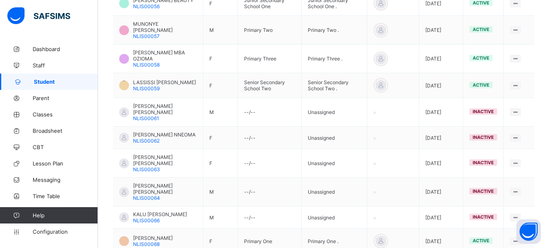
scroll to position [220, 0]
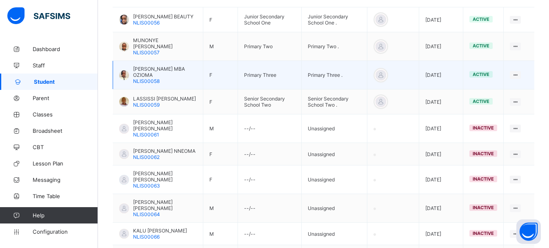
click at [151, 70] on span "[PERSON_NAME] MBA OZIOMA" at bounding box center [165, 72] width 64 height 12
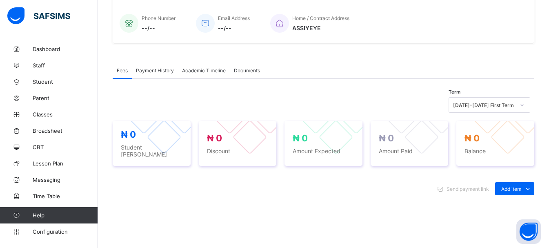
scroll to position [4, 0]
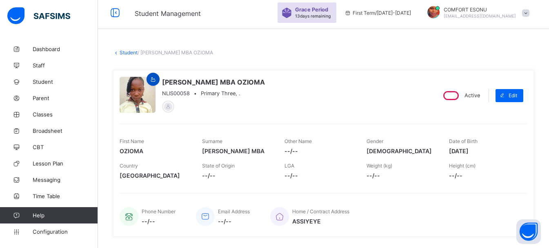
click at [153, 83] on div at bounding box center [153, 79] width 13 height 13
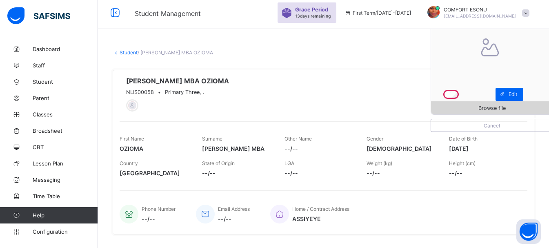
click at [473, 103] on div "Browse file" at bounding box center [492, 107] width 122 height 13
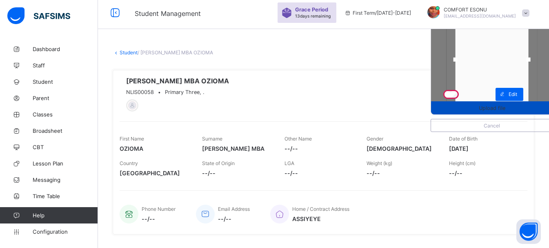
drag, startPoint x: 498, startPoint y: 98, endPoint x: 498, endPoint y: 112, distance: 14.7
click at [498, 112] on div "Upload file" at bounding box center [492, 53] width 122 height 122
click at [490, 108] on span "Upload file" at bounding box center [492, 108] width 27 height 6
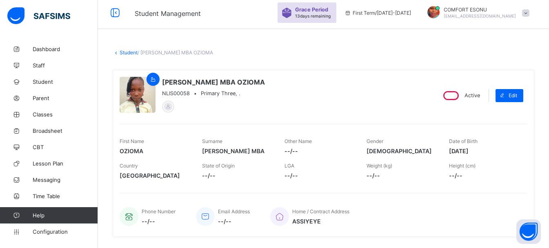
click at [132, 51] on link "Student" at bounding box center [129, 52] width 18 height 6
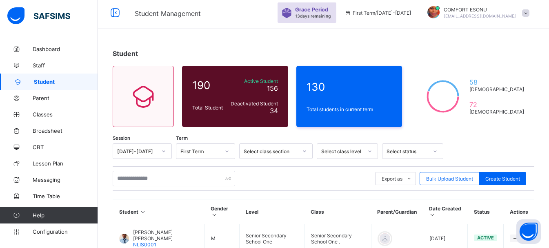
scroll to position [285, 0]
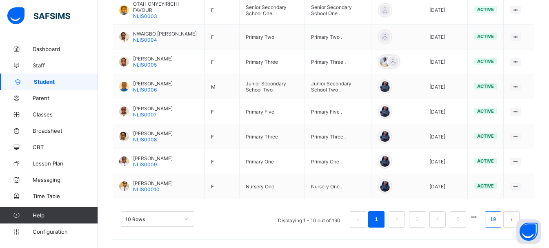
click at [495, 216] on link "19" at bounding box center [493, 219] width 11 height 11
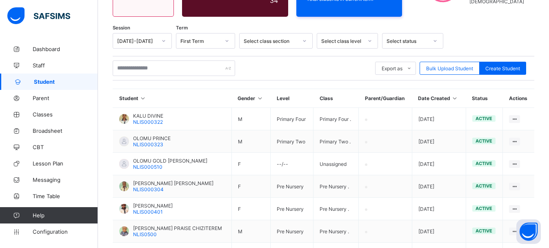
scroll to position [247, 0]
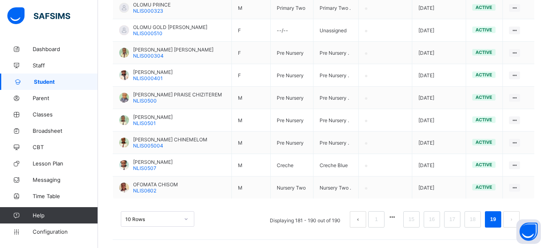
click at [398, 218] on button "button" at bounding box center [392, 216] width 11 height 7
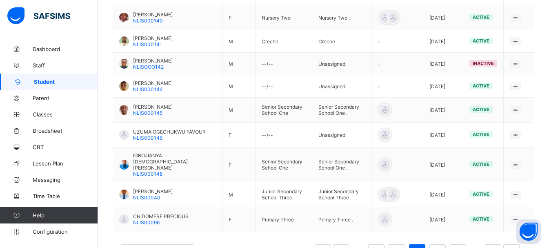
click at [549, 231] on div "Student 190 Total Student Active Student 156 Deactivated Student 34 130 Total s…" at bounding box center [323, 36] width 451 height 487
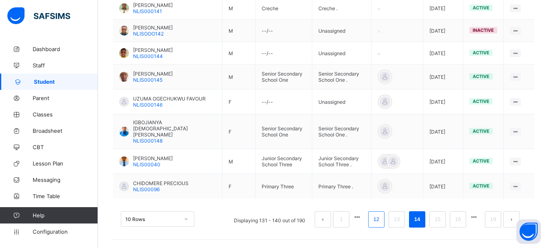
click at [374, 217] on li "12" at bounding box center [376, 219] width 16 height 16
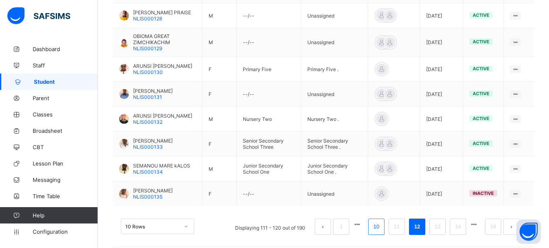
click at [382, 223] on link "10" at bounding box center [376, 226] width 11 height 11
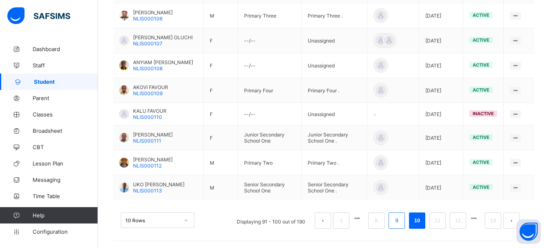
click at [399, 225] on link "9" at bounding box center [397, 220] width 8 height 11
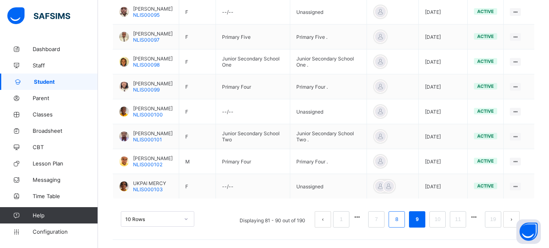
click at [400, 221] on link "8" at bounding box center [397, 219] width 8 height 11
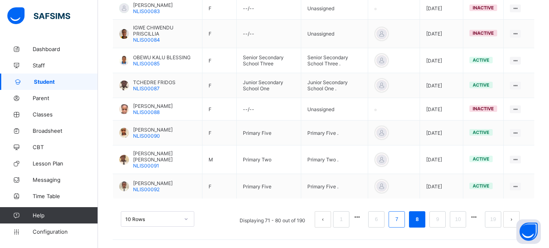
click at [400, 218] on link "7" at bounding box center [397, 219] width 8 height 11
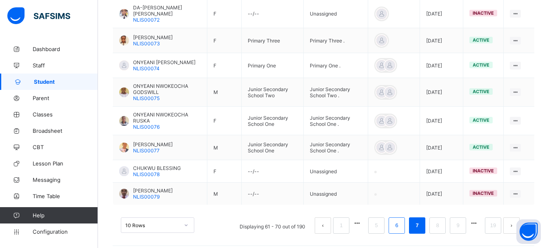
click at [400, 226] on link "6" at bounding box center [397, 225] width 8 height 11
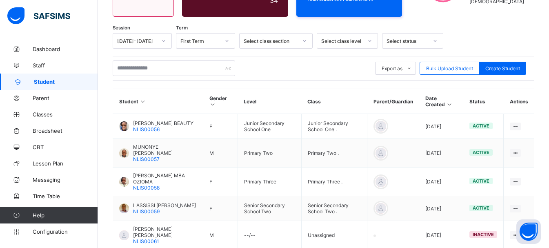
scroll to position [269, 0]
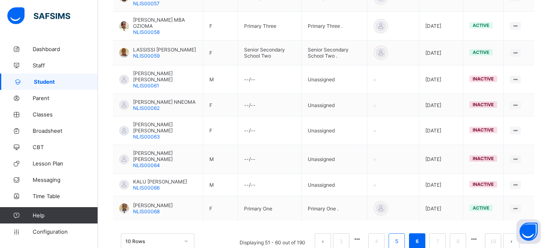
click at [400, 236] on link "5" at bounding box center [397, 241] width 8 height 11
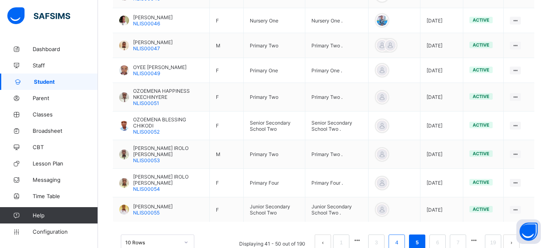
click at [400, 237] on link "4" at bounding box center [397, 242] width 8 height 11
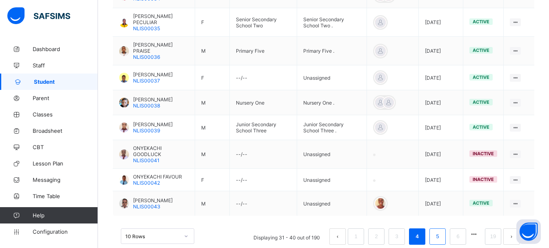
click at [441, 233] on link "5" at bounding box center [437, 236] width 8 height 11
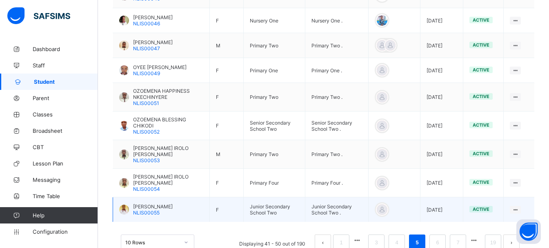
click at [152, 203] on span "[PERSON_NAME]" at bounding box center [153, 206] width 40 height 6
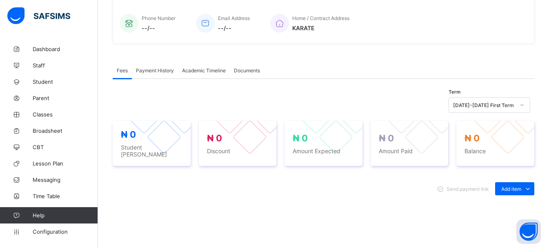
scroll to position [15, 0]
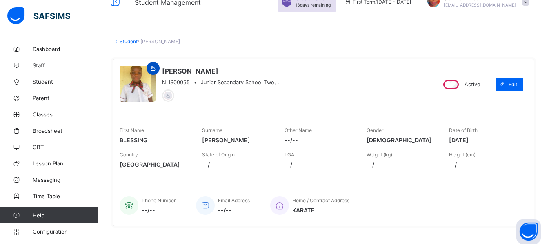
click at [152, 66] on icon at bounding box center [153, 68] width 7 height 6
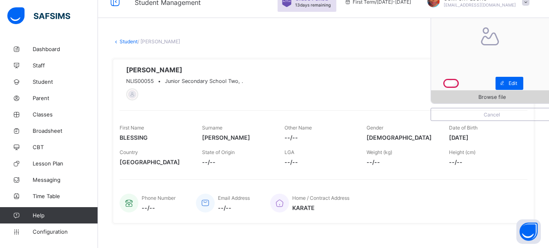
click at [470, 97] on span "Browse file" at bounding box center [492, 97] width 122 height 6
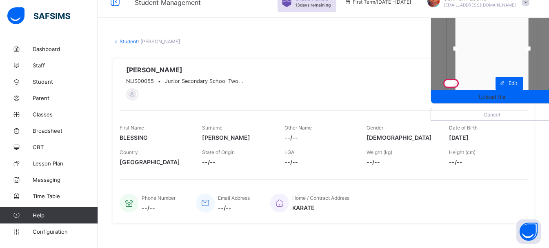
drag, startPoint x: 495, startPoint y: 89, endPoint x: 498, endPoint y: 107, distance: 19.0
click at [498, 107] on div "Upload file Cancel" at bounding box center [492, 51] width 122 height 140
drag, startPoint x: 462, startPoint y: 50, endPoint x: 445, endPoint y: 54, distance: 16.8
click at [445, 54] on div at bounding box center [492, 43] width 122 height 122
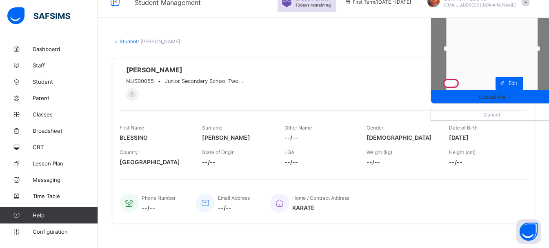
drag, startPoint x: 534, startPoint y: 49, endPoint x: 548, endPoint y: 51, distance: 13.9
click at [544, 51] on div at bounding box center [537, 48] width 12 height 12
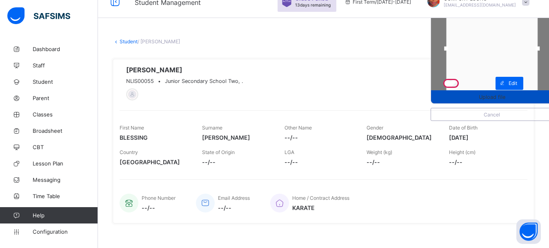
click at [505, 97] on span "Upload file" at bounding box center [492, 97] width 27 height 6
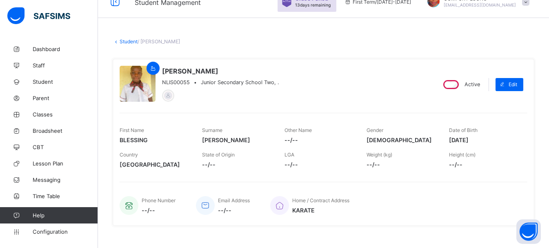
click at [123, 43] on link "Student" at bounding box center [129, 41] width 18 height 6
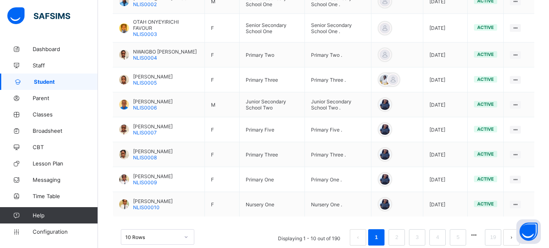
scroll to position [285, 0]
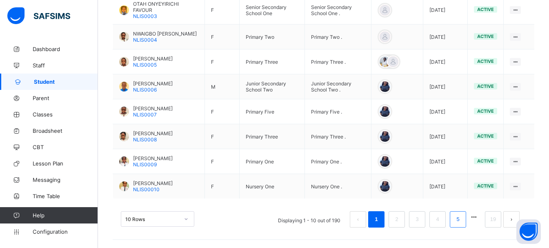
click at [462, 223] on link "5" at bounding box center [458, 219] width 8 height 11
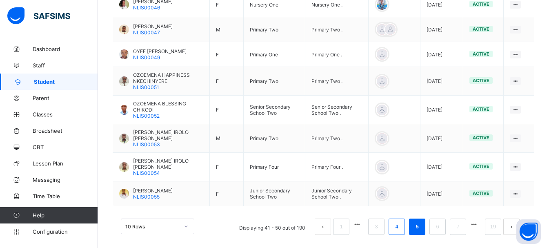
click at [399, 224] on link "4" at bounding box center [397, 226] width 8 height 11
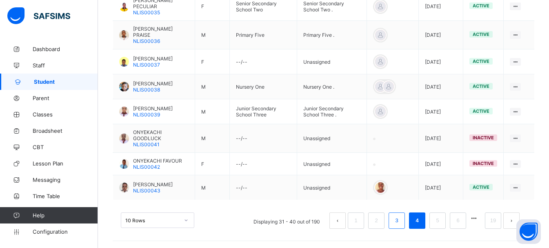
click at [399, 217] on link "3" at bounding box center [397, 220] width 8 height 11
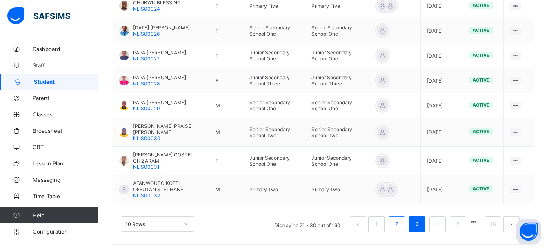
click at [399, 217] on li "2" at bounding box center [397, 224] width 16 height 16
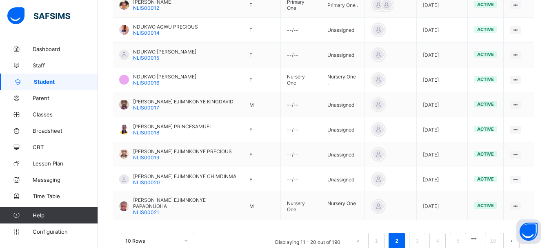
scroll to position [272, 0]
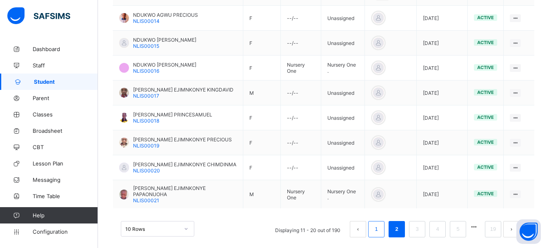
click at [379, 224] on link "1" at bounding box center [376, 229] width 8 height 11
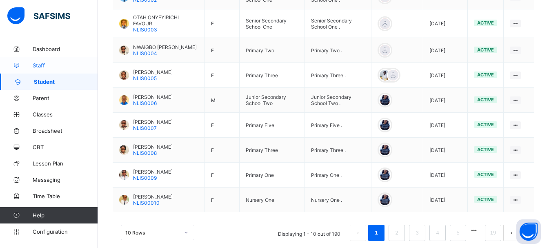
click at [33, 64] on span "Staff" at bounding box center [65, 65] width 65 height 7
